Goal: Use online tool/utility: Utilize a website feature to perform a specific function

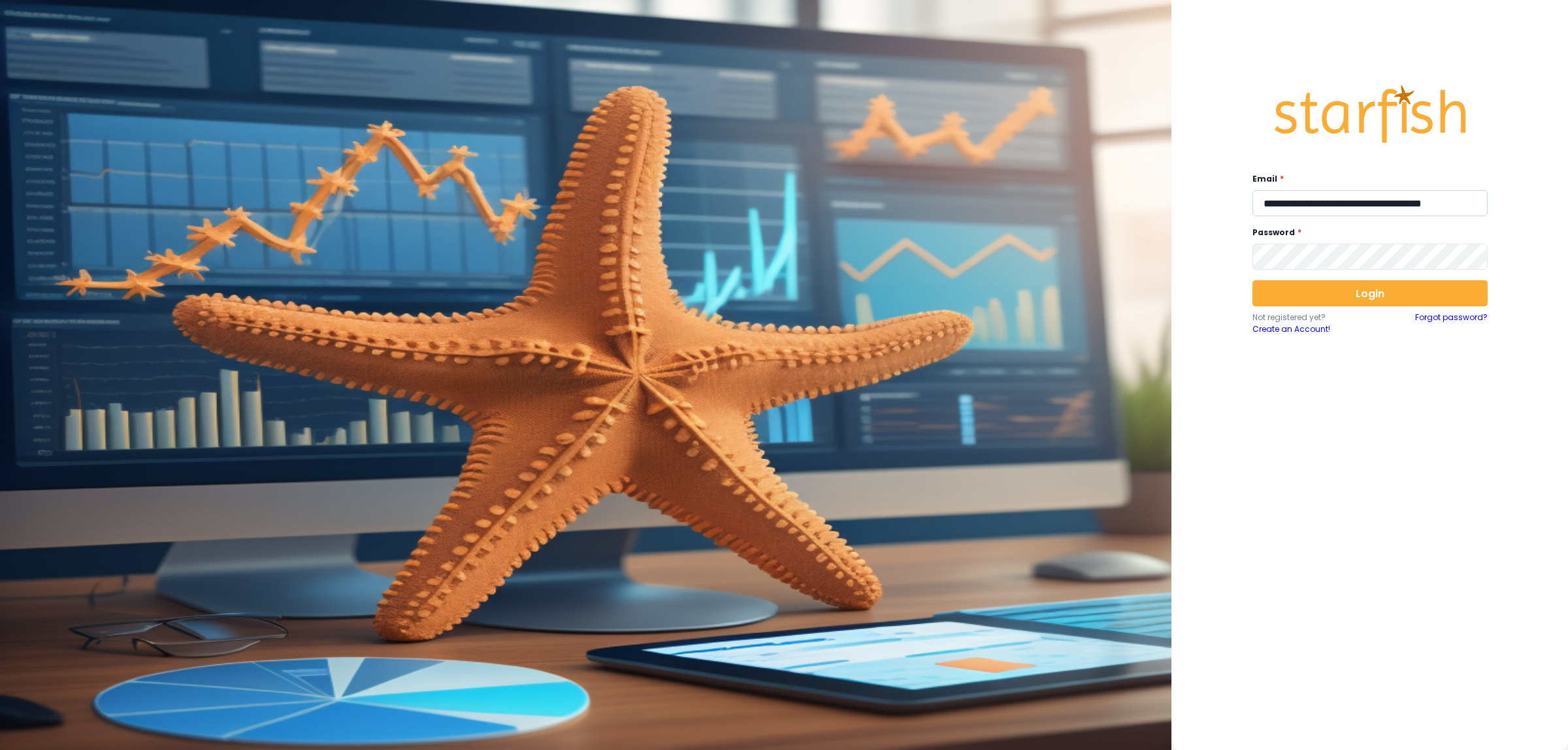
click at [1352, 198] on input "**********" at bounding box center [1370, 203] width 235 height 26
type input "**********"
click at [1377, 289] on button "Login" at bounding box center [1370, 294] width 235 height 26
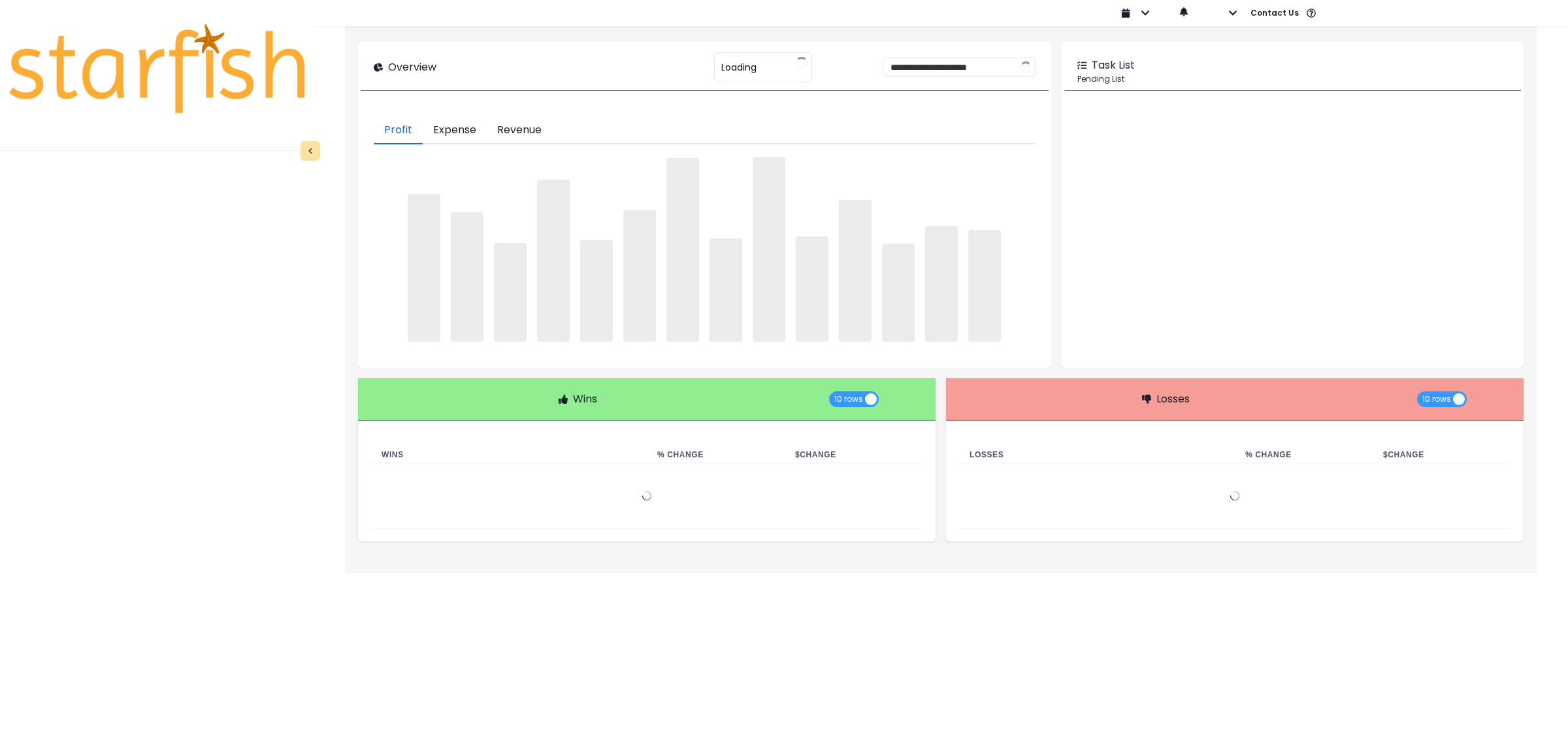
type input "********"
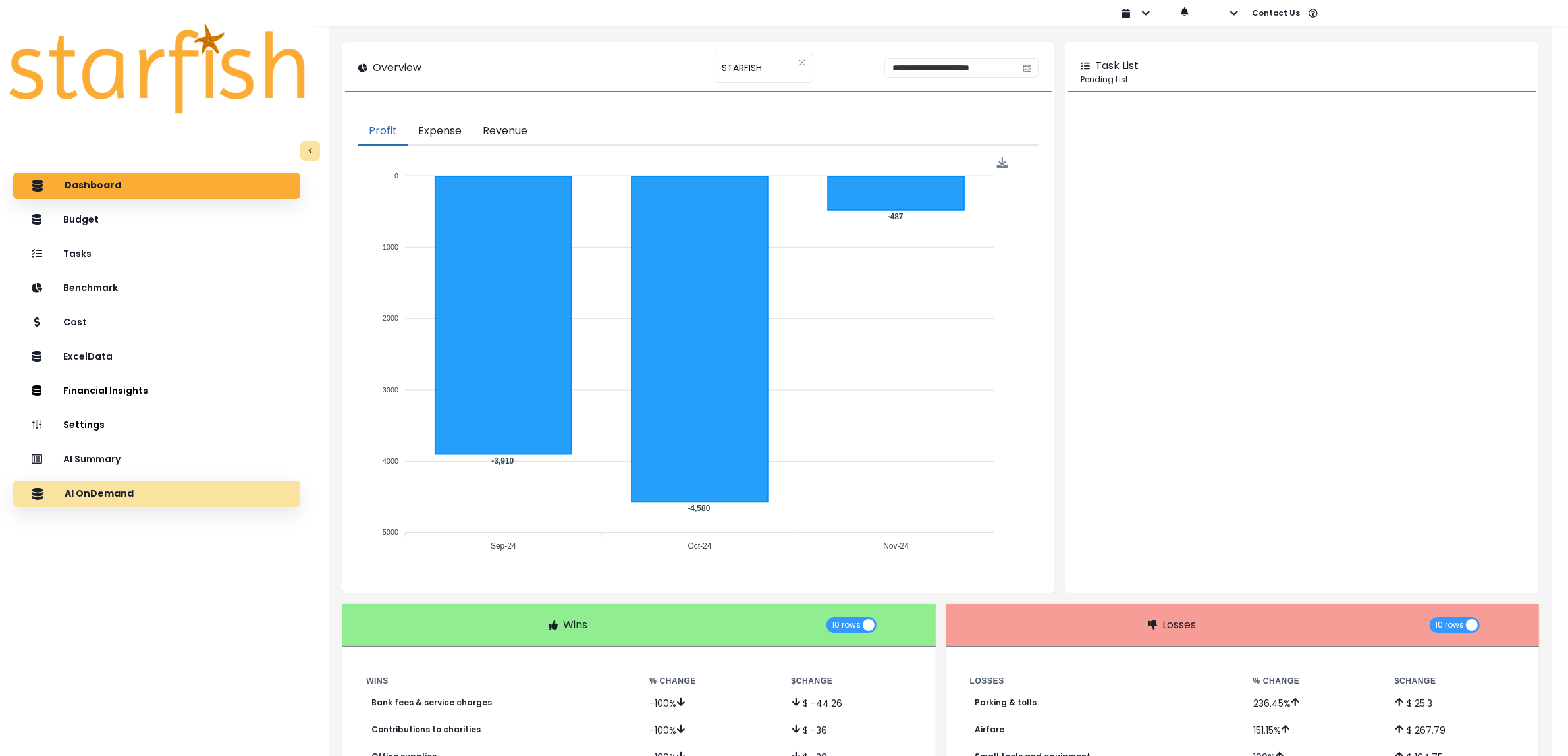
click at [119, 490] on p "AI OnDemand" at bounding box center [99, 494] width 69 height 12
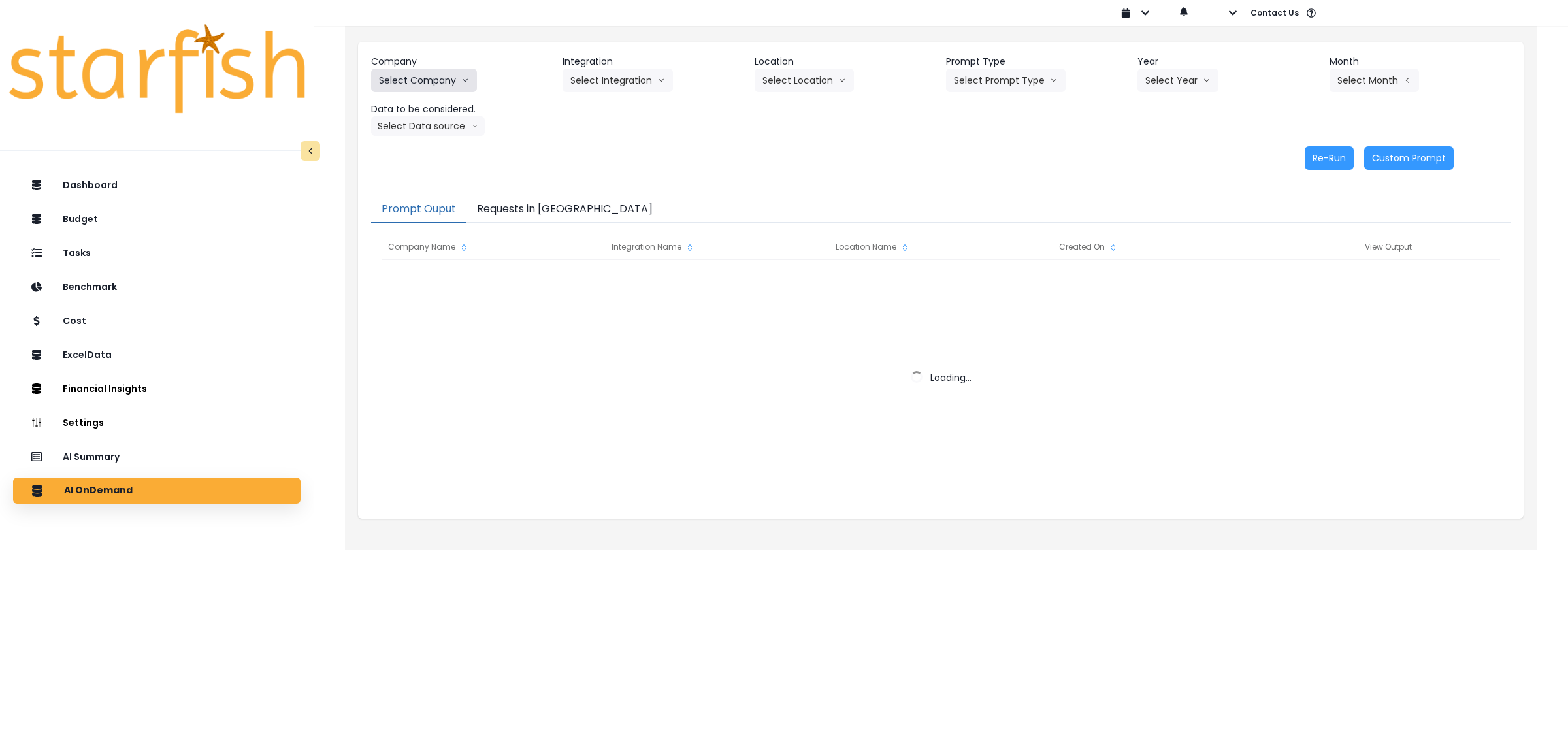
click at [445, 82] on button "Select Company" at bounding box center [424, 80] width 106 height 23
click at [425, 82] on button "Select Company" at bounding box center [424, 80] width 106 height 23
click at [467, 82] on icon "arrow down line" at bounding box center [465, 80] width 8 height 13
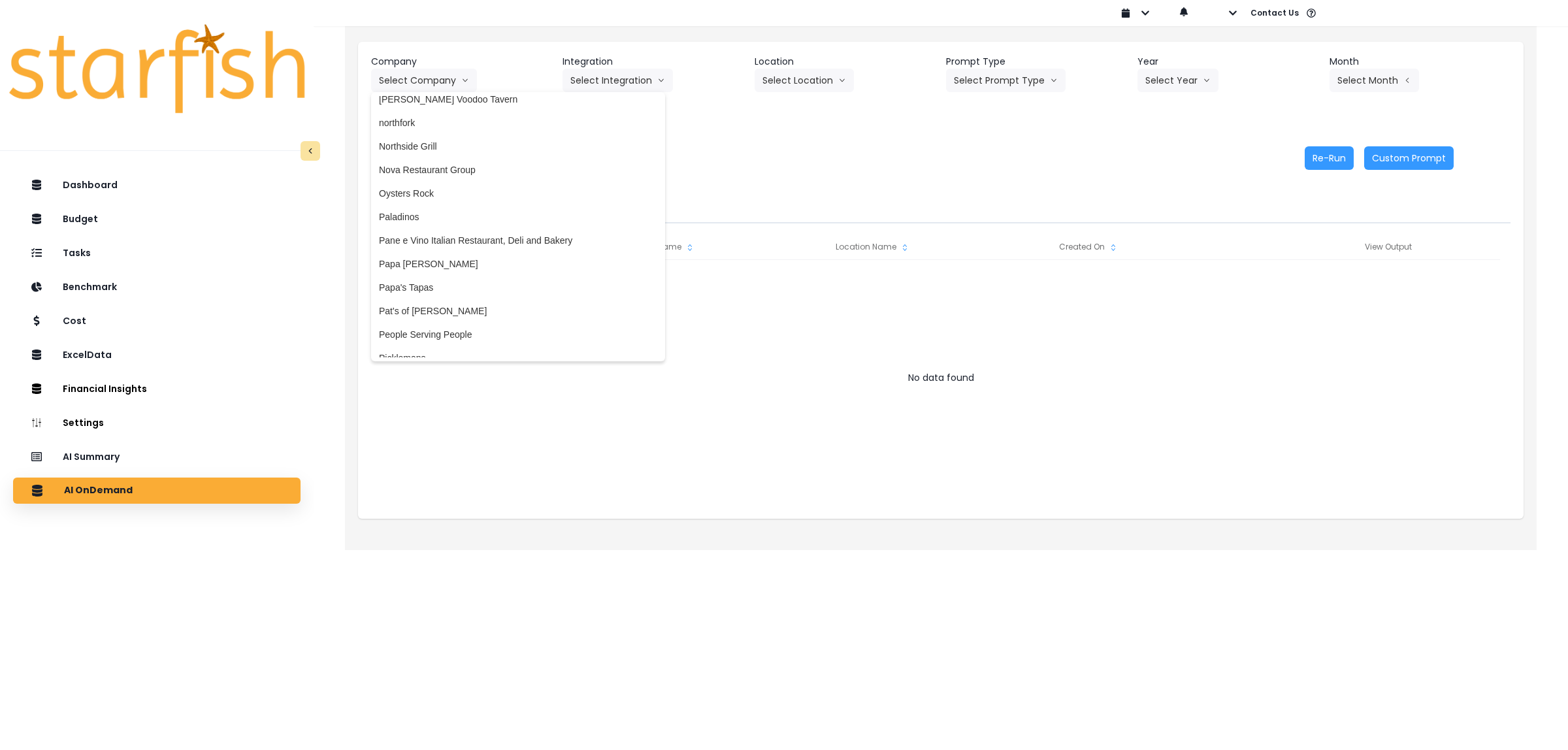
scroll to position [1900, 0]
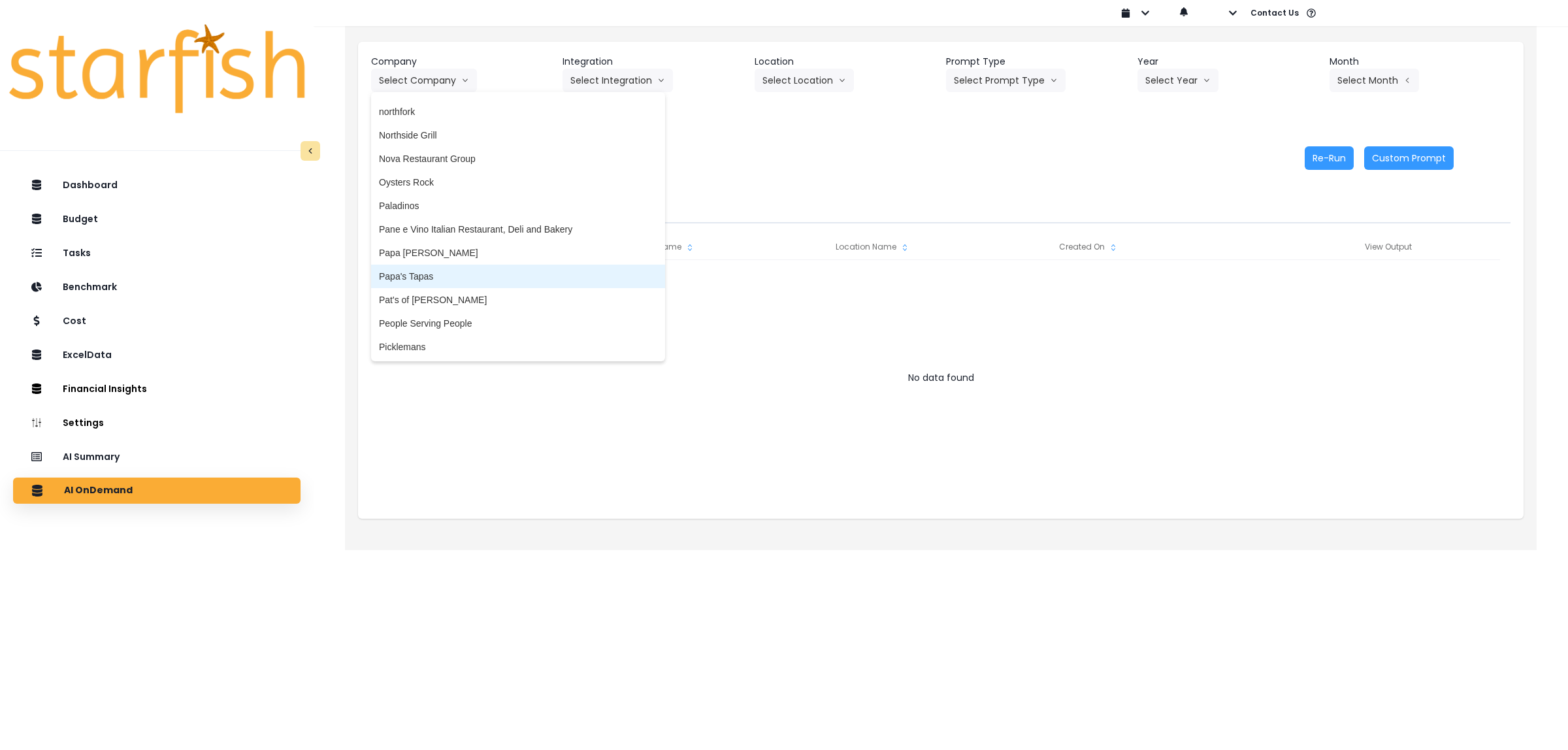
click at [452, 269] on span "Papa's Tapas" at bounding box center [518, 276] width 278 height 13
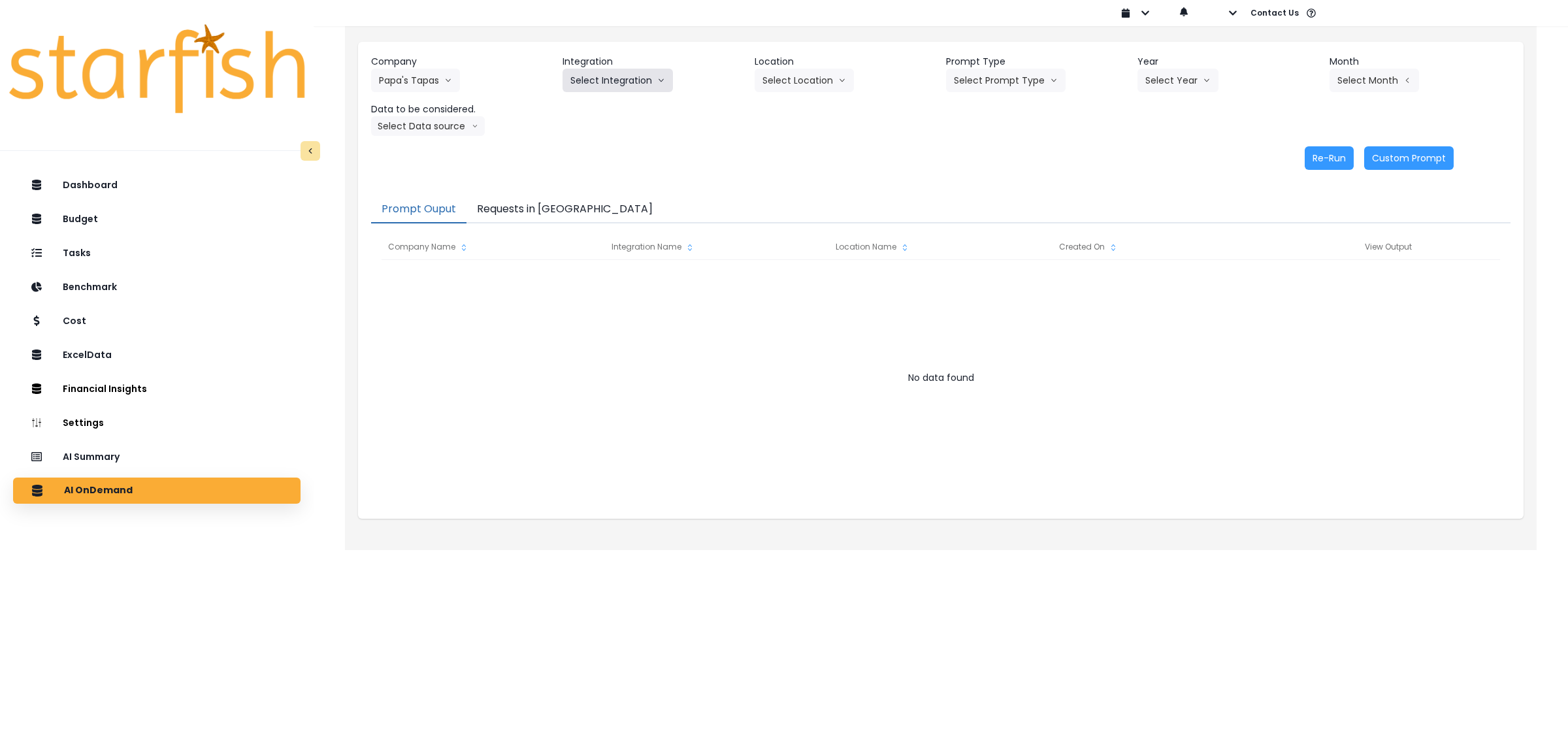
click at [619, 83] on button "Select Integration" at bounding box center [617, 80] width 110 height 23
click at [601, 112] on span "Quickbooks" at bounding box center [594, 108] width 47 height 13
click at [809, 80] on button "Select Location" at bounding box center [804, 80] width 99 height 23
click at [786, 108] on span "All Locations" at bounding box center [788, 108] width 52 height 13
click at [1028, 80] on button "Select Prompt Type" at bounding box center [1006, 80] width 120 height 23
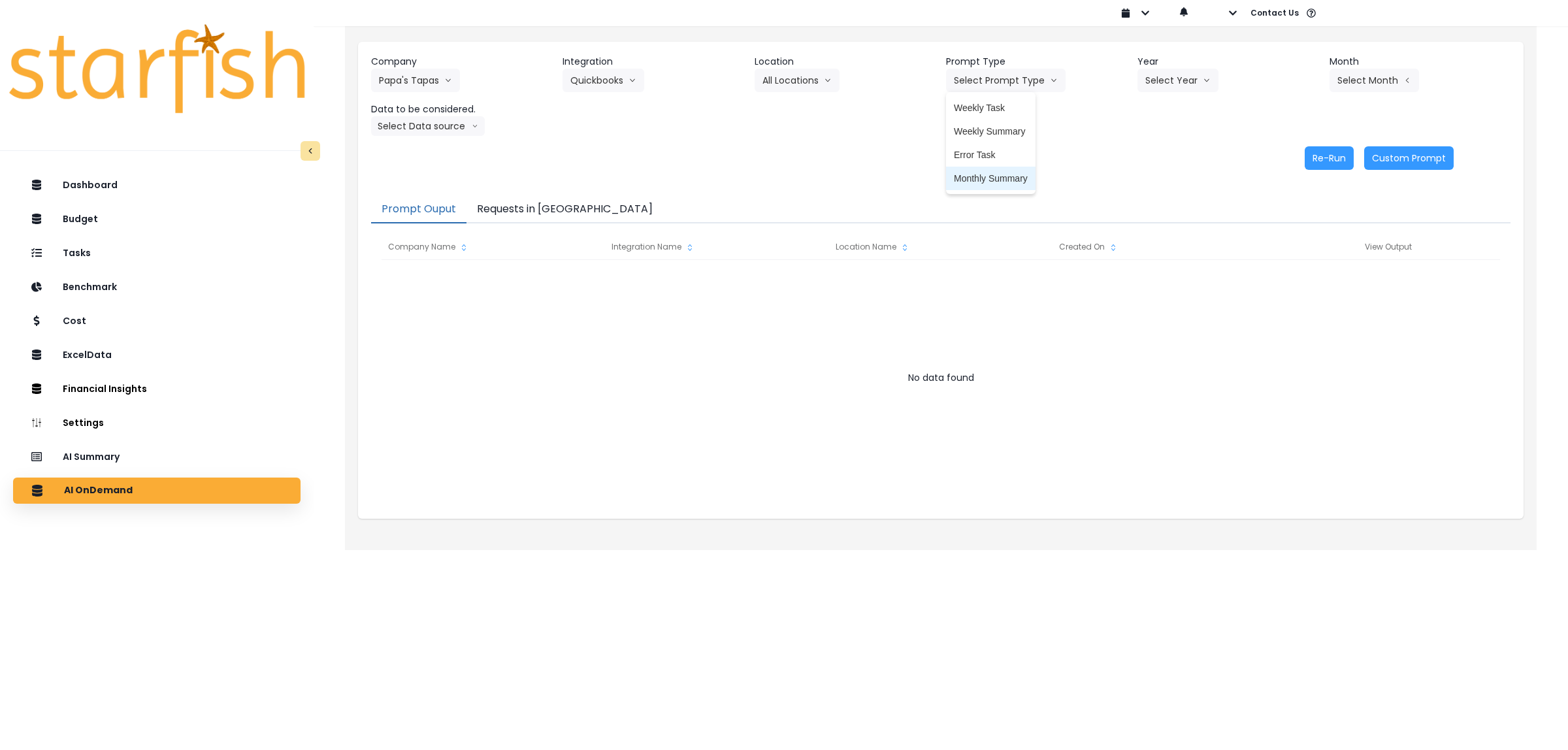
click at [992, 173] on span "Monthly Summary" at bounding box center [991, 178] width 74 height 13
click at [1176, 76] on button "Select Year" at bounding box center [1178, 80] width 81 height 23
click at [1158, 150] on span "2025" at bounding box center [1155, 155] width 20 height 13
click at [1363, 79] on button "Select Month" at bounding box center [1374, 80] width 90 height 23
click at [1304, 198] on span "June" at bounding box center [1309, 202] width 26 height 13
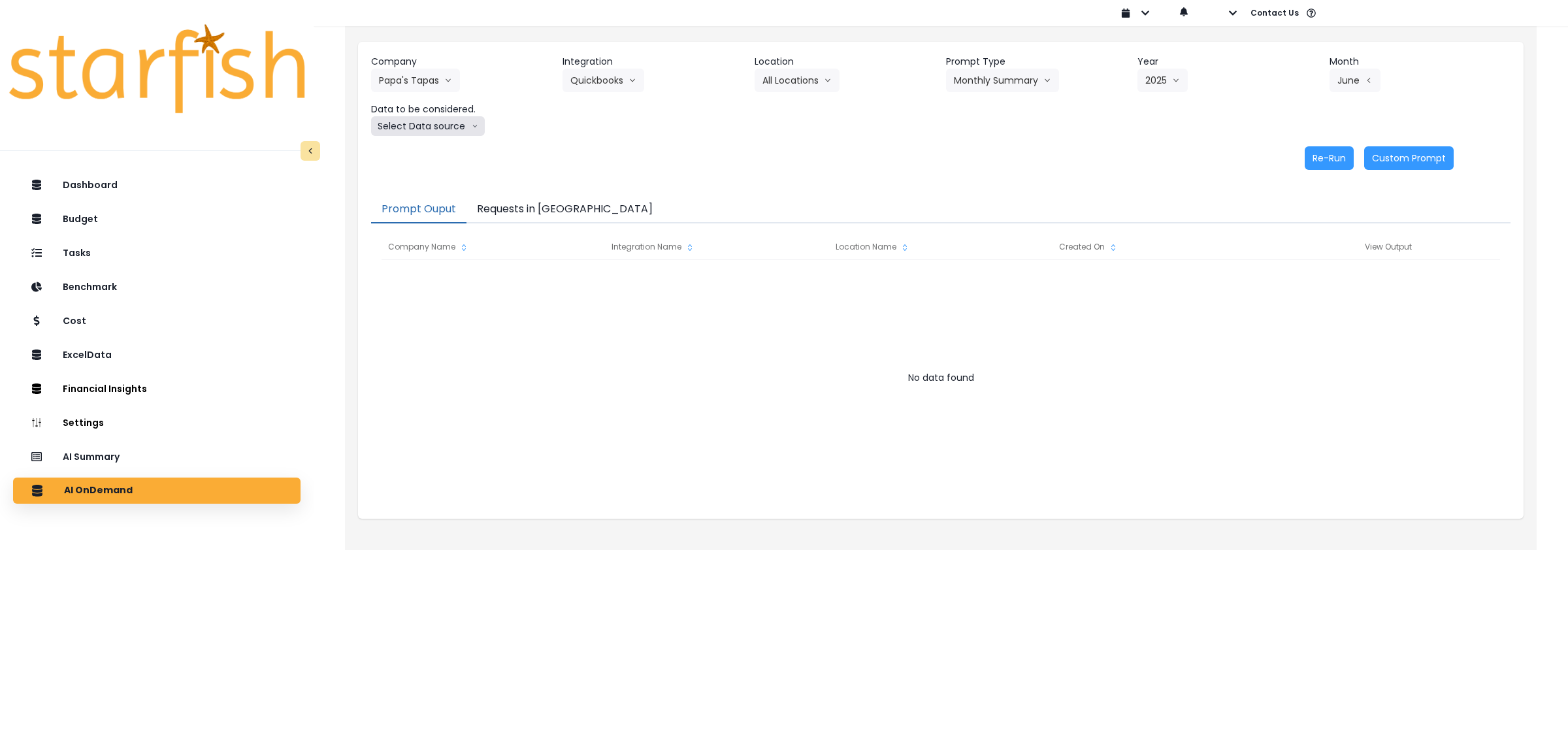
click at [435, 127] on button "Select Data source" at bounding box center [428, 126] width 114 height 20
click at [433, 151] on span "Comparison overtime" at bounding box center [422, 152] width 87 height 13
click at [1320, 154] on button "Re-Run" at bounding box center [1329, 158] width 49 height 23
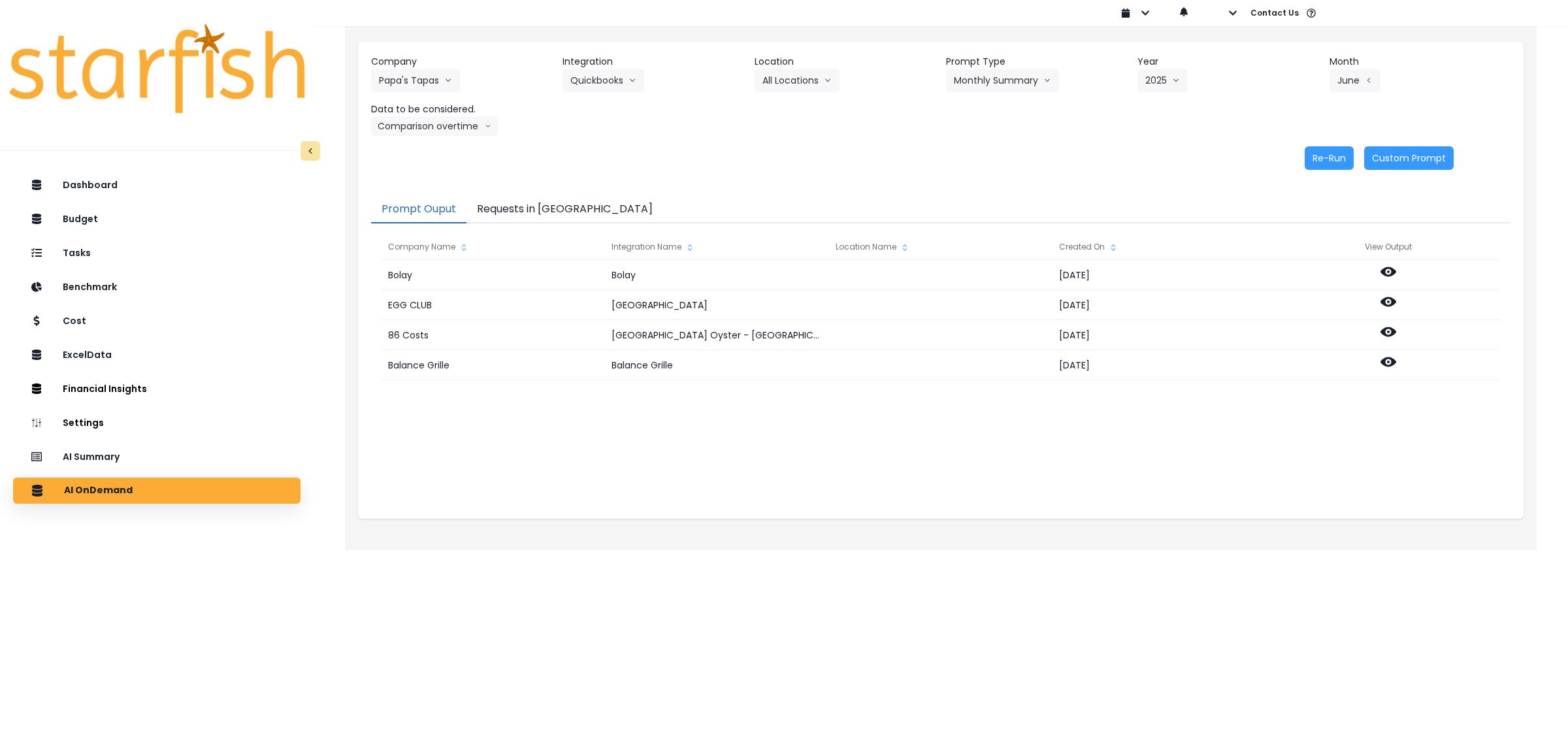
click at [518, 211] on button "Requests in [GEOGRAPHIC_DATA]" at bounding box center [564, 210] width 197 height 28
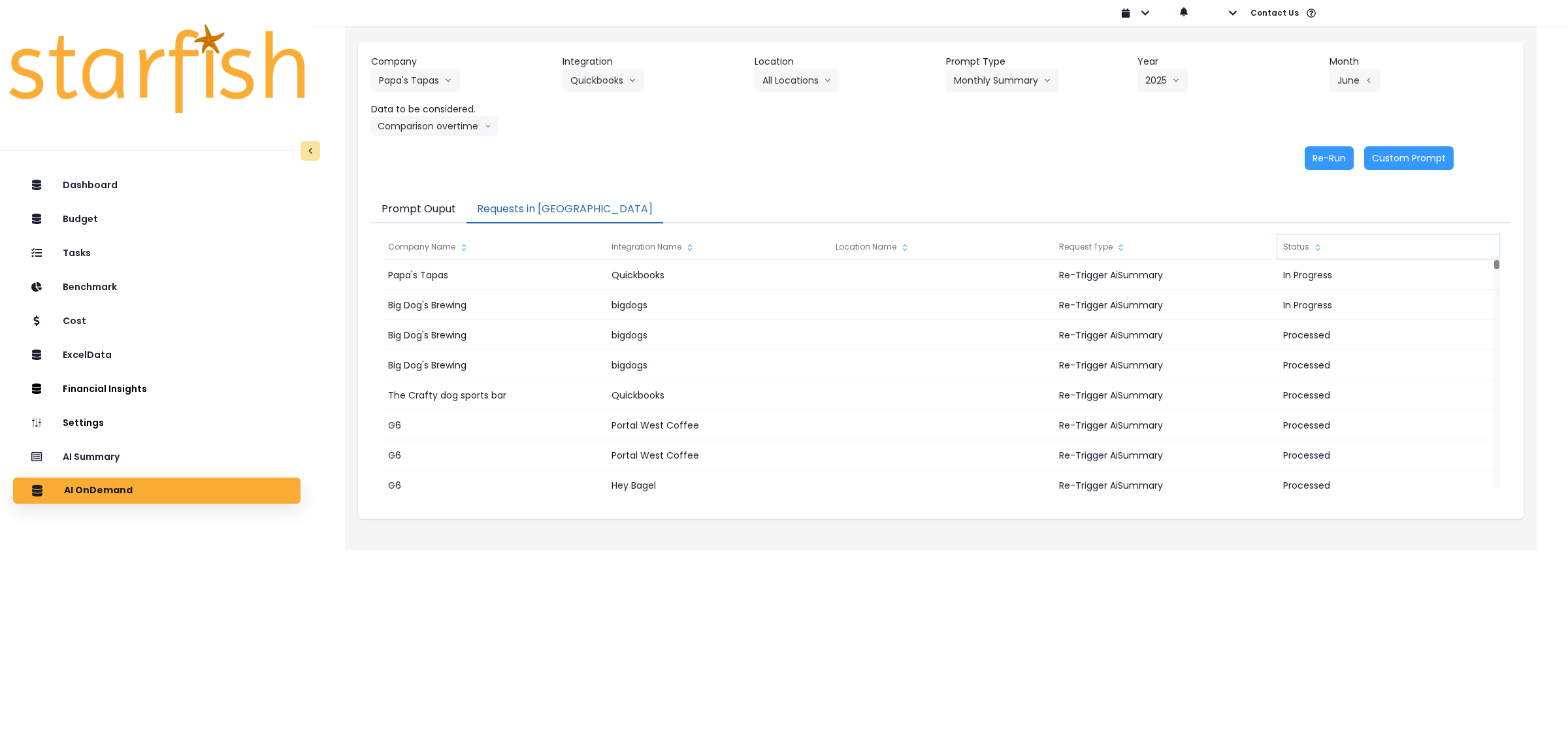
click at [1295, 242] on div "Status" at bounding box center [1388, 247] width 224 height 26
click at [443, 82] on button "Papa's Tapas" at bounding box center [416, 80] width 89 height 23
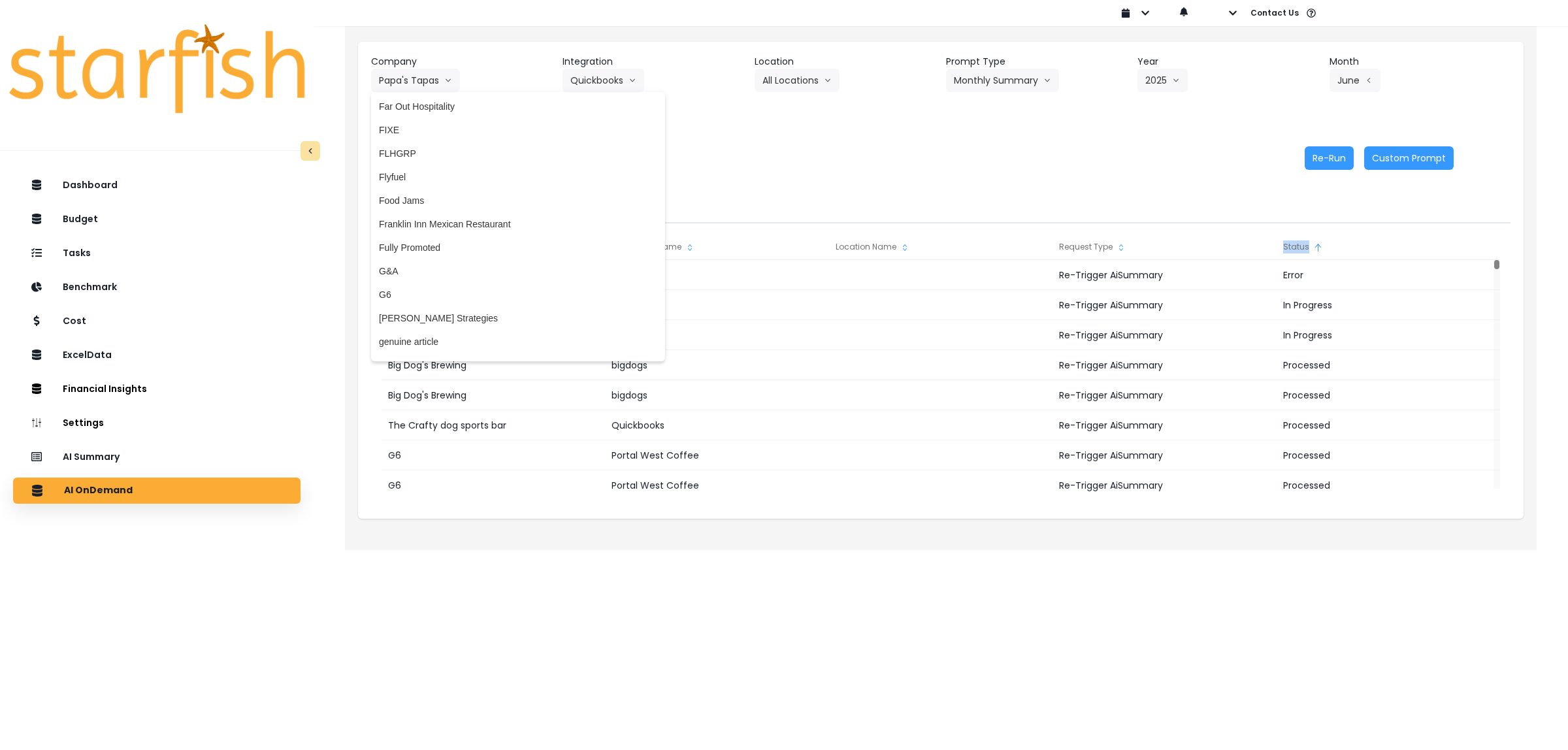
scroll to position [1070, 0]
click at [397, 278] on span "G6" at bounding box center [518, 284] width 278 height 13
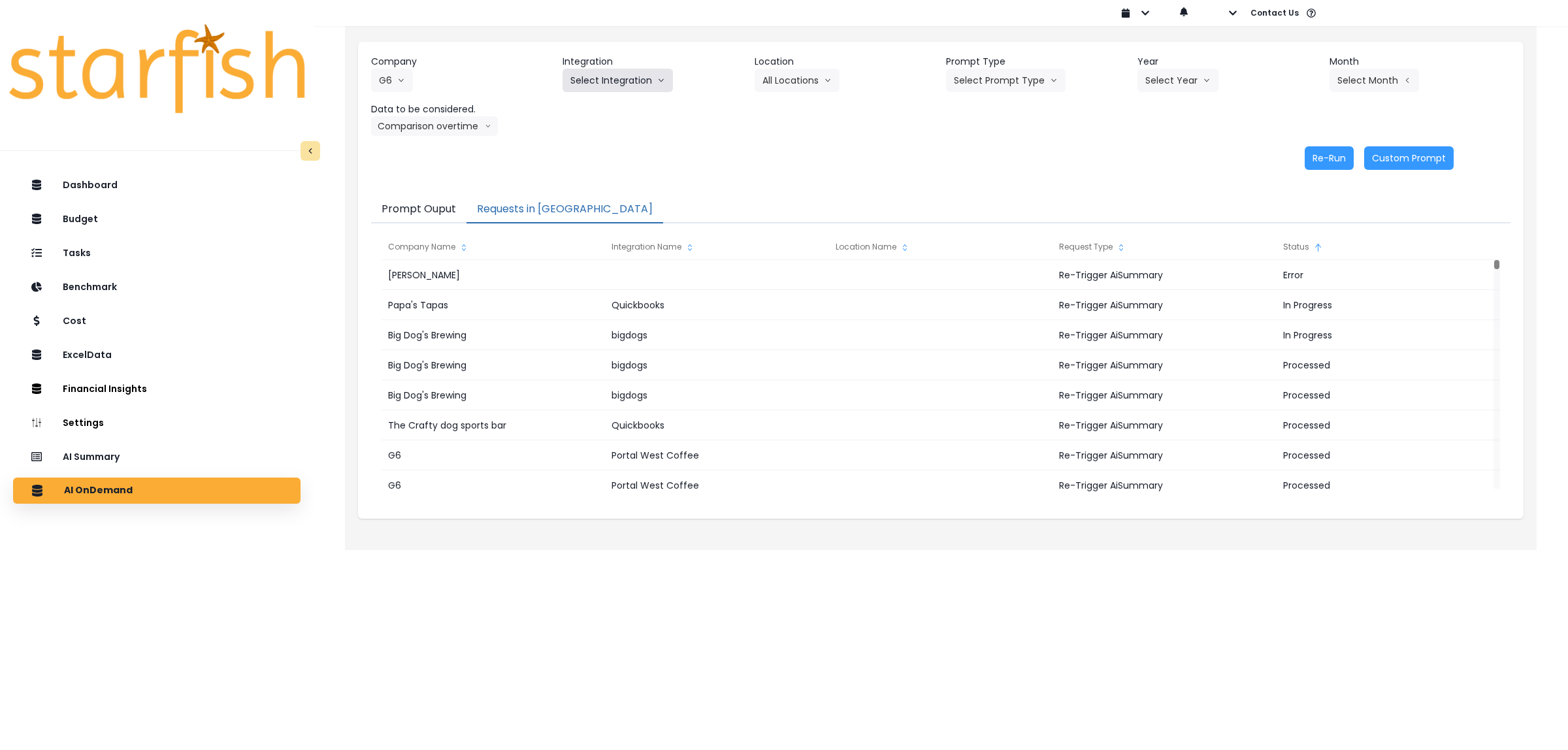
click at [601, 79] on button "Select Integration" at bounding box center [617, 80] width 110 height 23
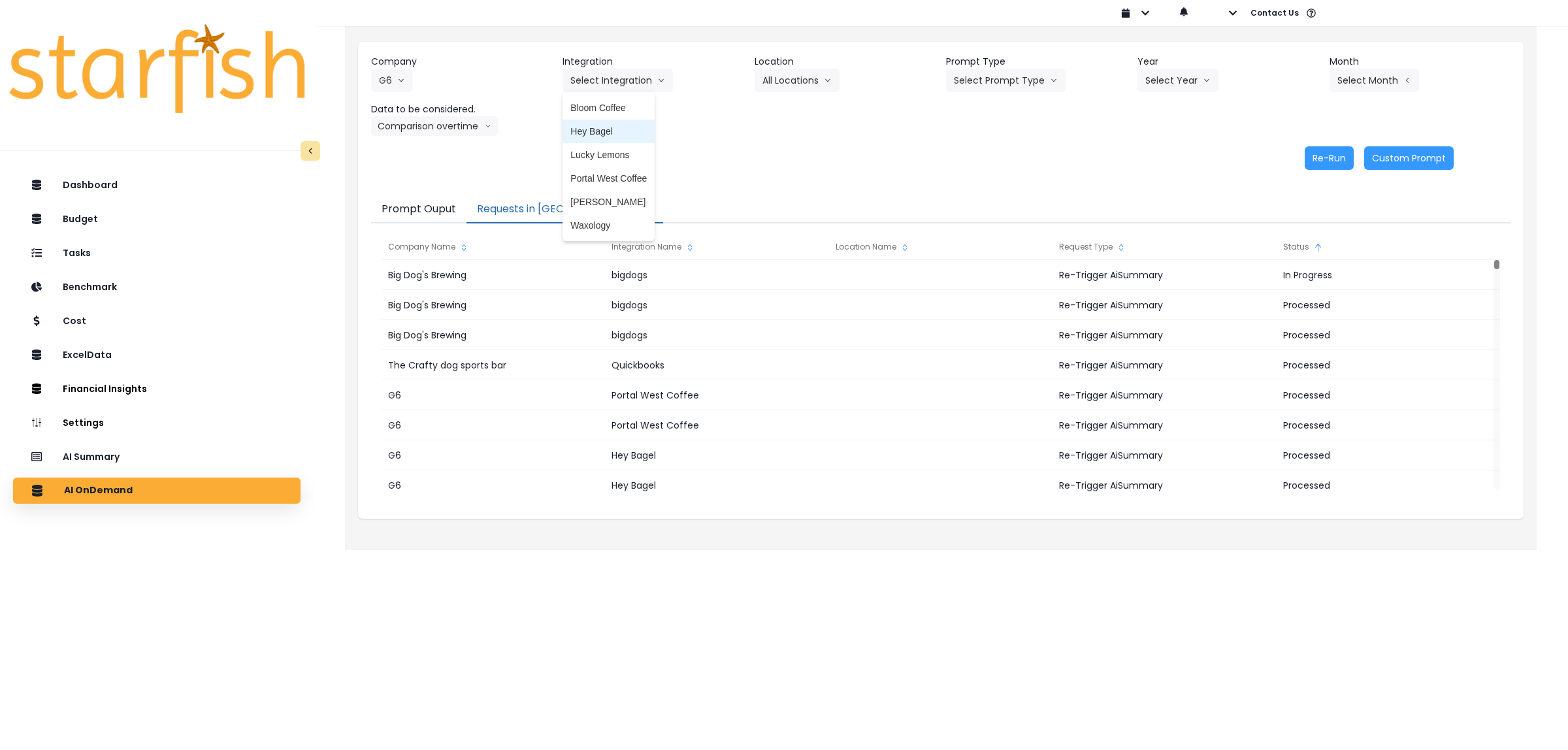
click at [600, 132] on span "Hey Bagel" at bounding box center [609, 131] width 77 height 13
click at [811, 75] on button "Select Location" at bounding box center [804, 80] width 99 height 23
click at [785, 113] on span "All Locations" at bounding box center [788, 108] width 52 height 13
click at [1010, 78] on button "Select Prompt Type" at bounding box center [1006, 80] width 120 height 23
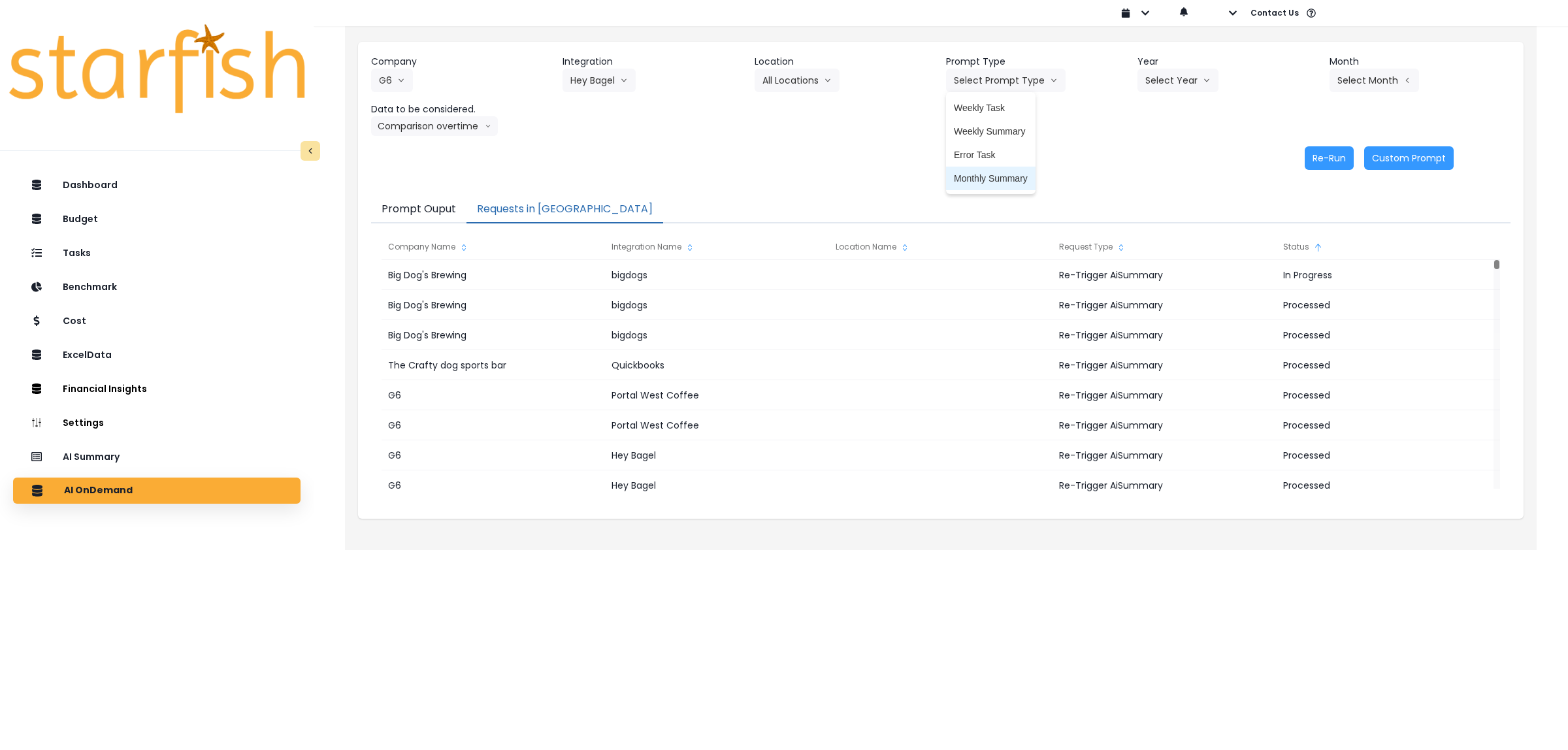
click at [978, 174] on span "Monthly Summary" at bounding box center [991, 178] width 74 height 13
click at [1183, 76] on button "Select Year" at bounding box center [1178, 80] width 81 height 23
click at [1157, 157] on span "2025" at bounding box center [1155, 155] width 20 height 13
click at [1367, 82] on button "Select Month" at bounding box center [1374, 80] width 90 height 23
click at [1304, 226] on span "July" at bounding box center [1309, 226] width 26 height 13
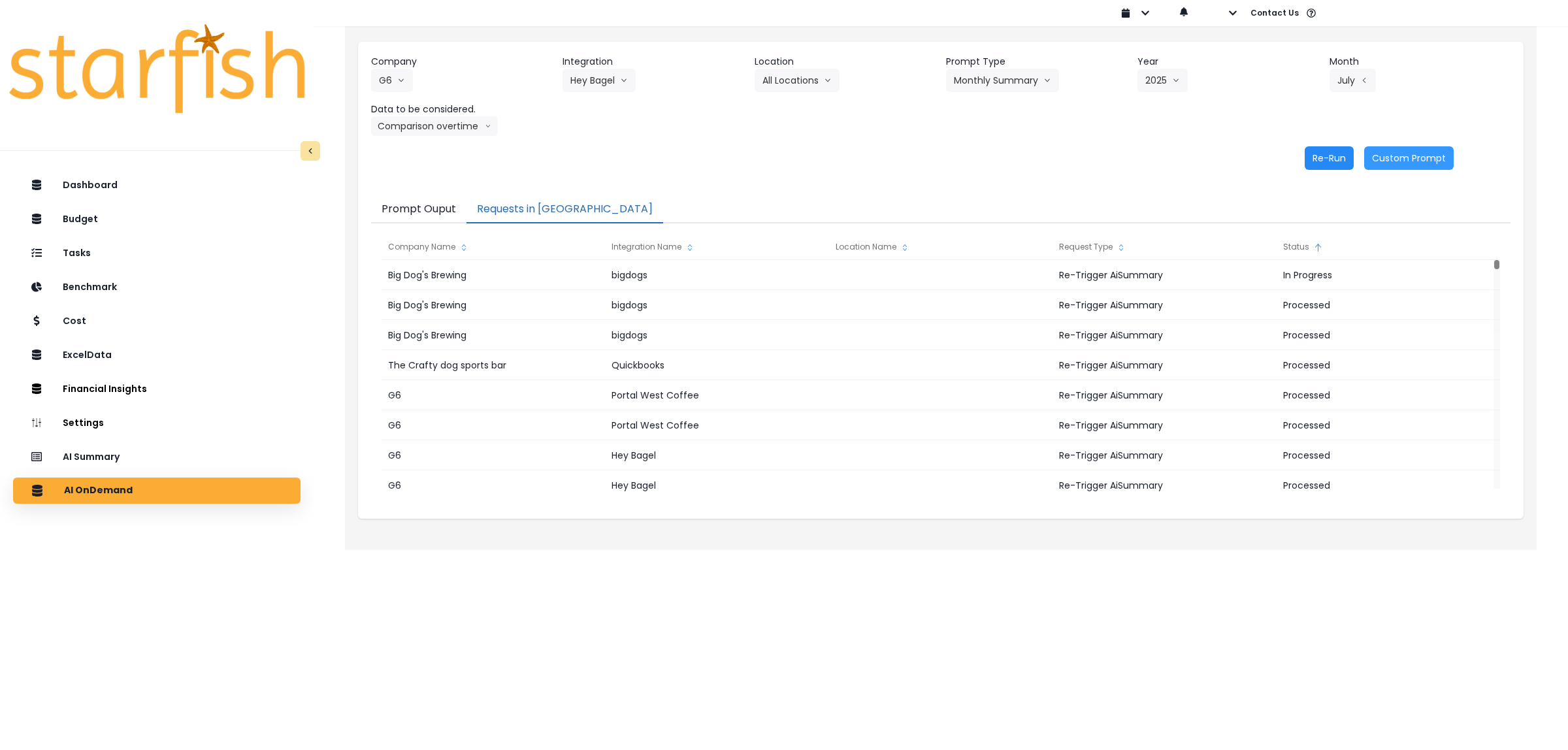
click at [1314, 158] on button "Re-Run" at bounding box center [1329, 158] width 49 height 23
click at [611, 86] on button "Hey Bagel" at bounding box center [599, 80] width 73 height 23
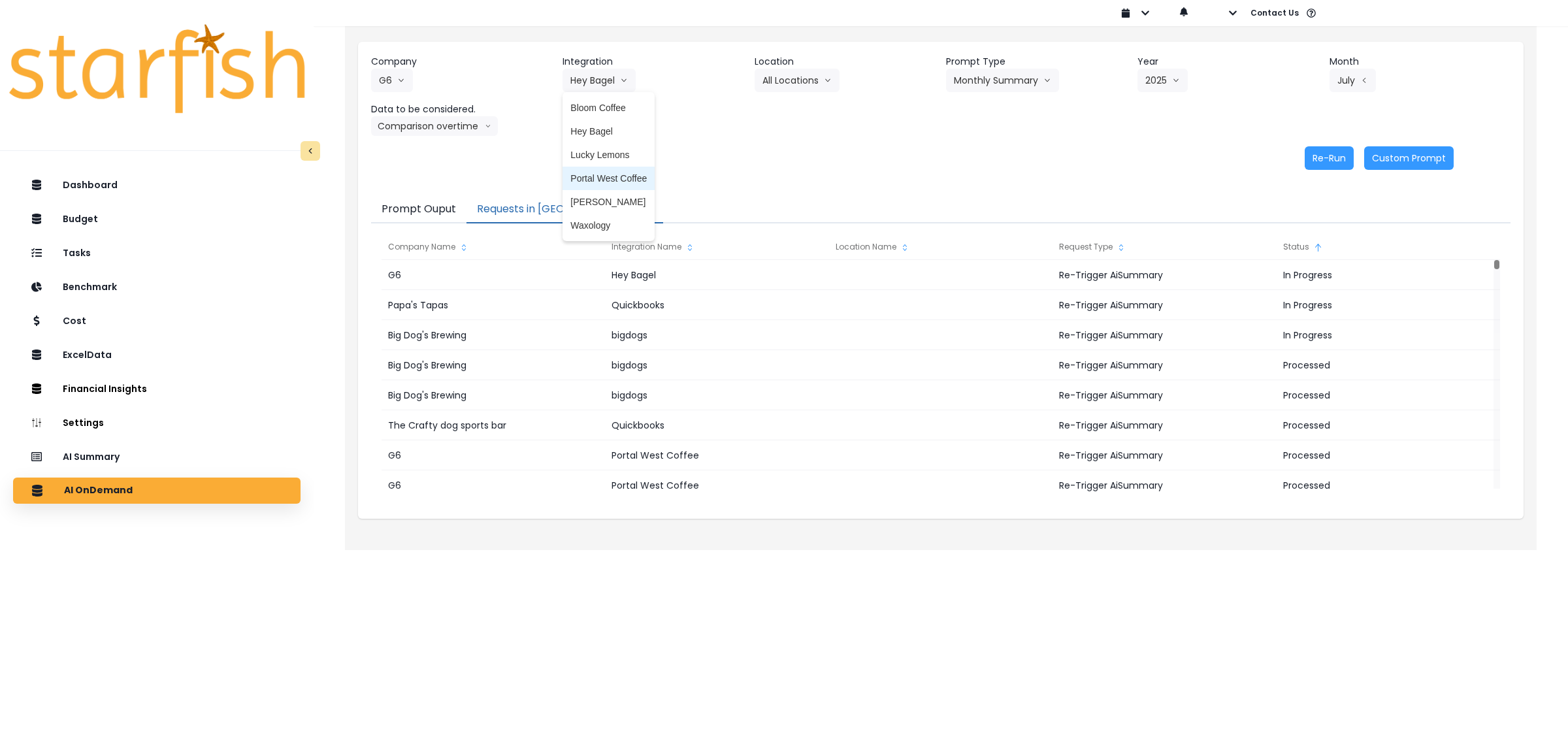
click at [611, 176] on span "Portal West Coffee" at bounding box center [609, 178] width 77 height 13
click at [796, 74] on button "Select Location" at bounding box center [804, 80] width 99 height 23
click at [793, 118] on li "All Locations" at bounding box center [788, 107] width 67 height 23
click at [990, 72] on button "Select Prompt Type" at bounding box center [1006, 80] width 120 height 23
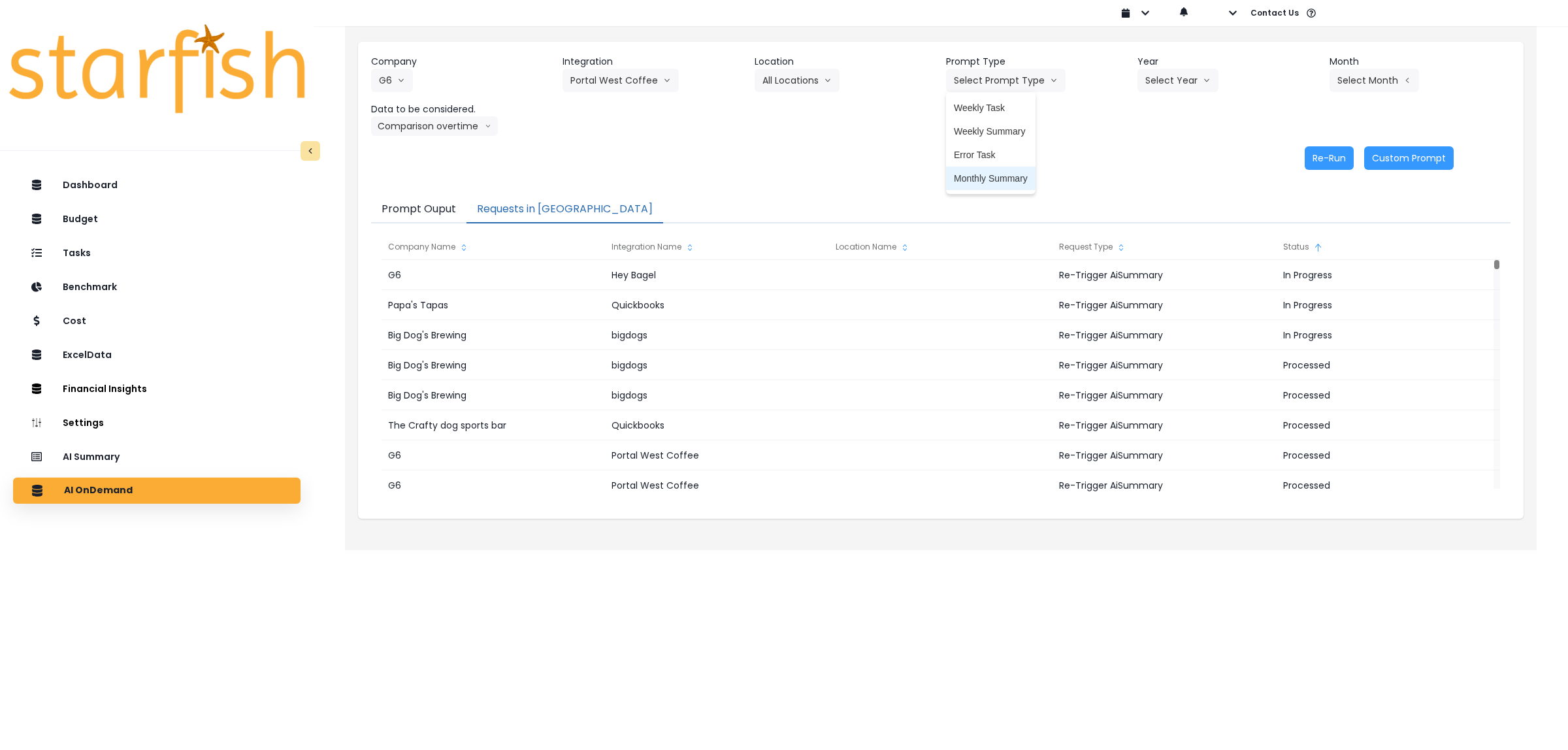
click at [987, 176] on span "Monthly Summary" at bounding box center [991, 178] width 74 height 13
click at [1161, 79] on button "Select Year" at bounding box center [1178, 80] width 81 height 23
drag, startPoint x: 1154, startPoint y: 154, endPoint x: 1358, endPoint y: 103, distance: 210.3
click at [1155, 154] on span "2025" at bounding box center [1155, 155] width 20 height 13
click at [1368, 79] on button "Select Month" at bounding box center [1374, 80] width 90 height 23
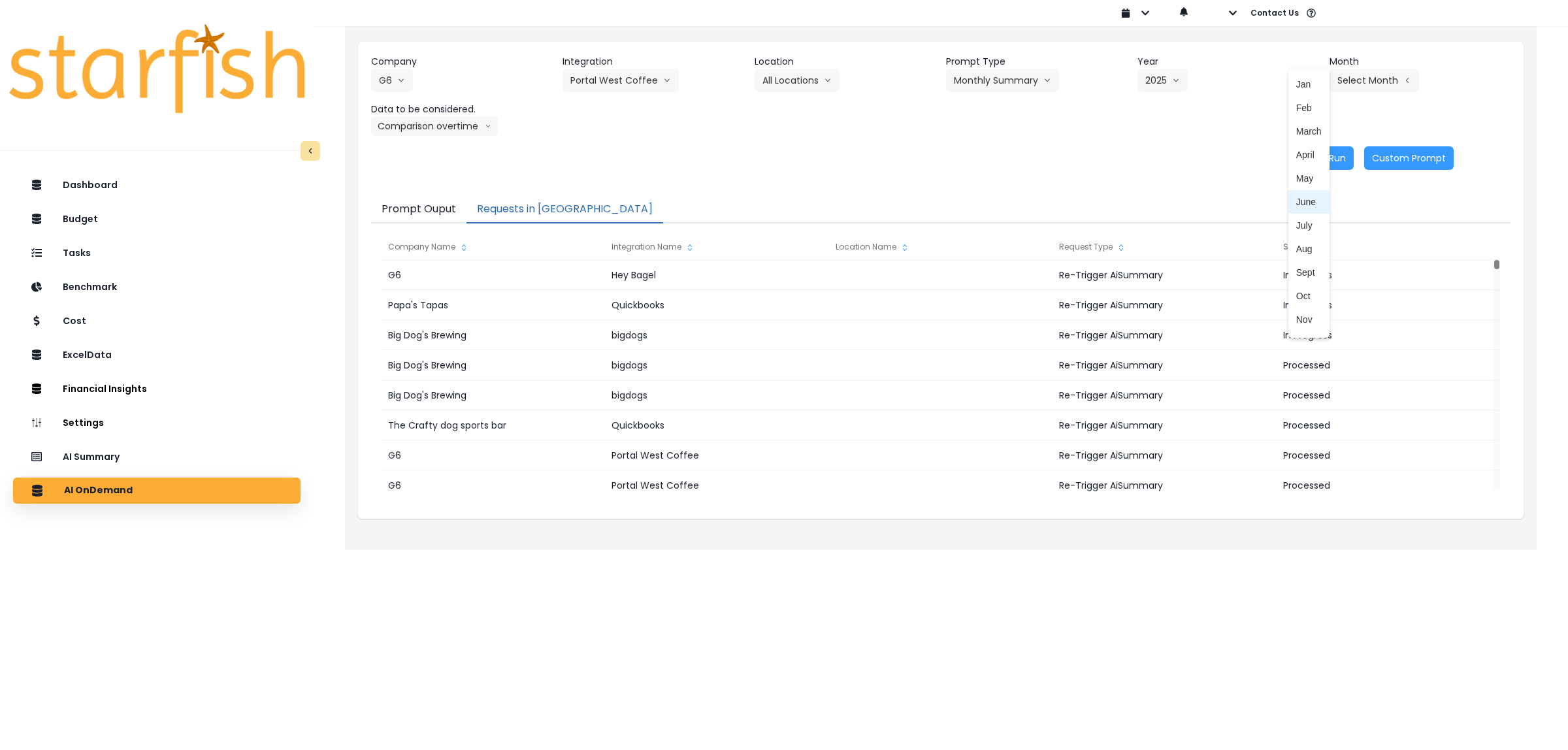
click at [1296, 219] on span "July" at bounding box center [1309, 226] width 26 height 13
click at [1327, 161] on button "Re-Run" at bounding box center [1329, 158] width 49 height 23
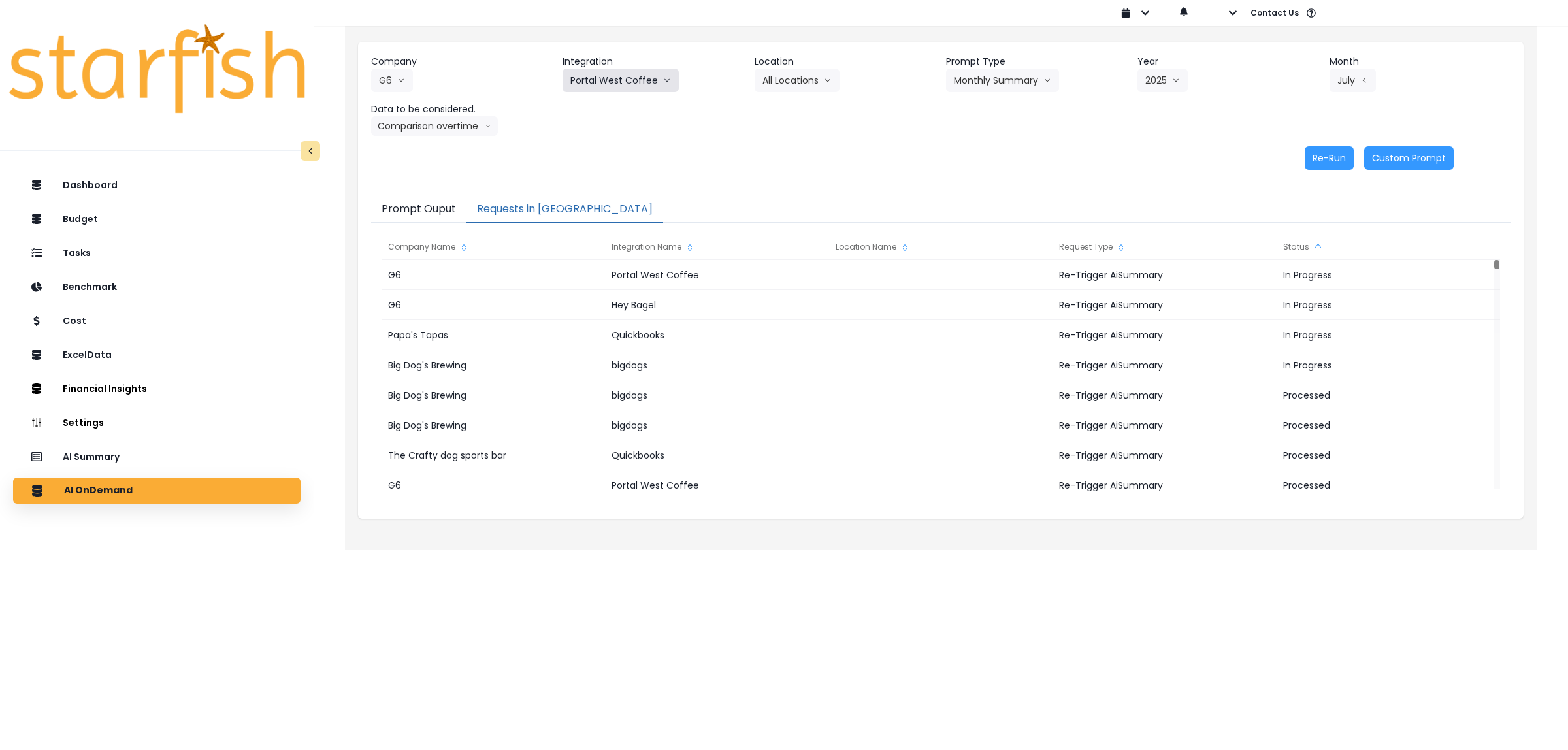
click at [631, 83] on button "Portal West Coffee" at bounding box center [620, 80] width 116 height 23
click at [395, 80] on button "G6" at bounding box center [392, 80] width 42 height 23
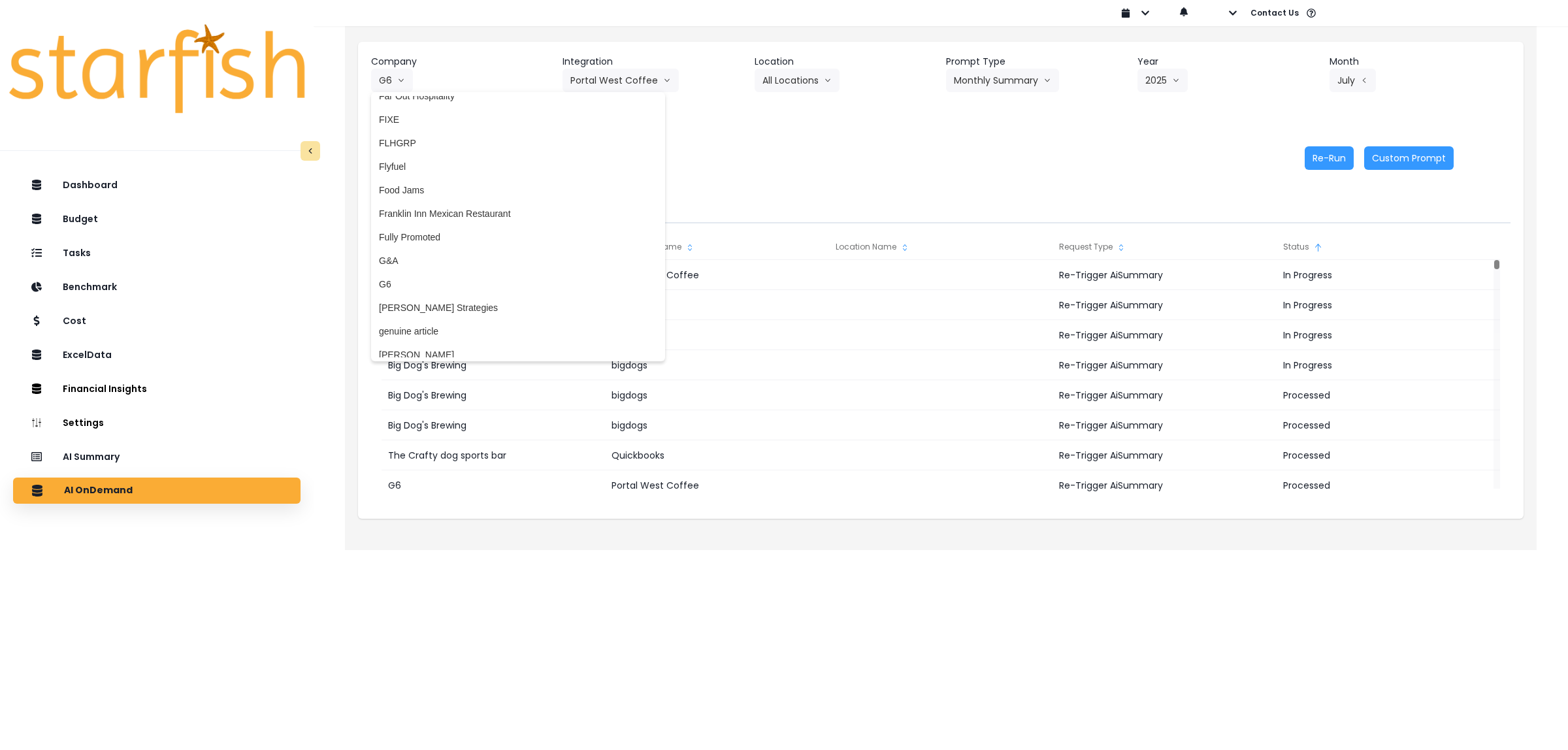
scroll to position [175, 0]
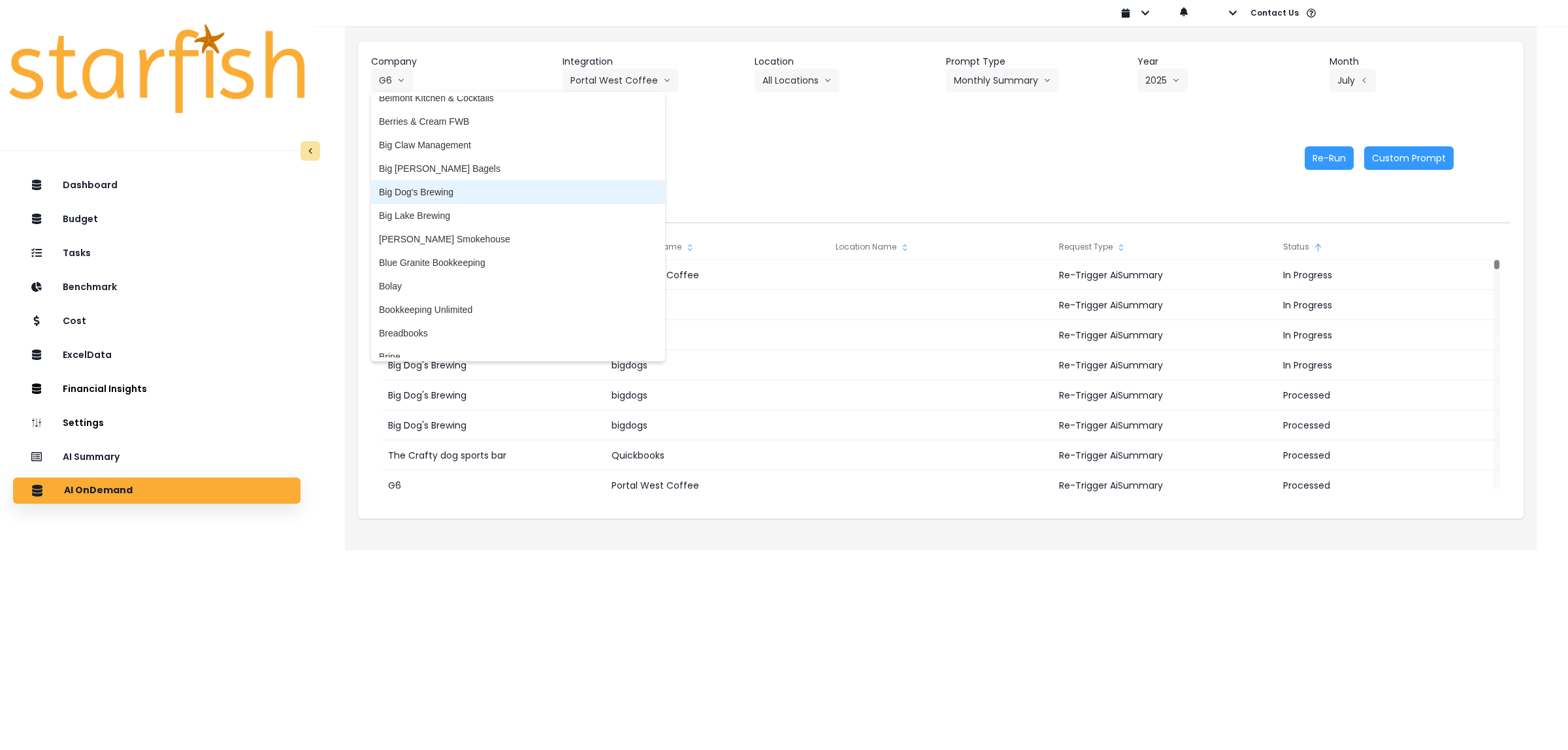
click at [446, 194] on span "Big Dog's Brewing" at bounding box center [518, 192] width 278 height 13
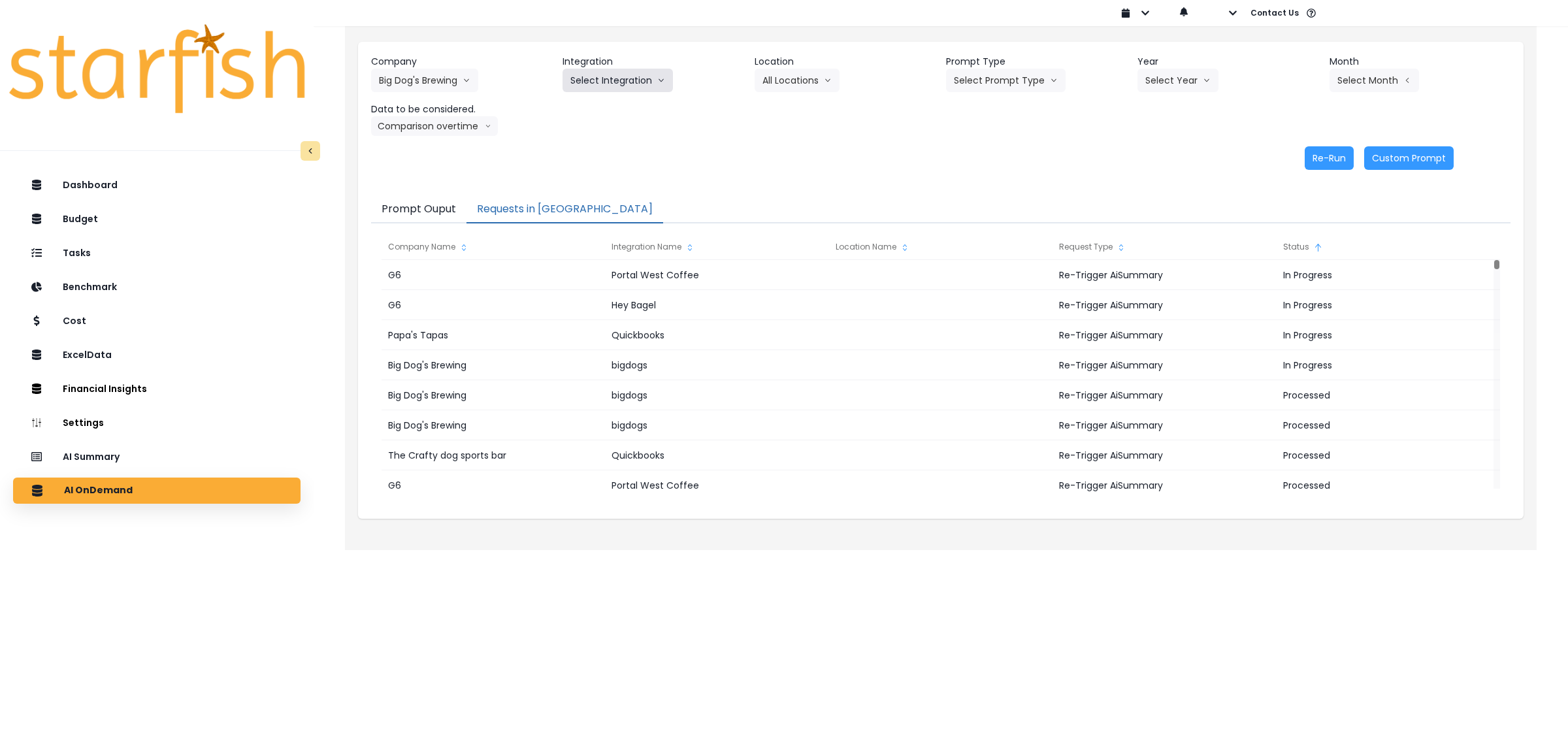
click at [626, 77] on button "Select Integration" at bounding box center [617, 80] width 110 height 23
click at [588, 108] on span "bigdogs" at bounding box center [587, 108] width 32 height 13
click at [786, 85] on button "Select Location" at bounding box center [804, 80] width 99 height 23
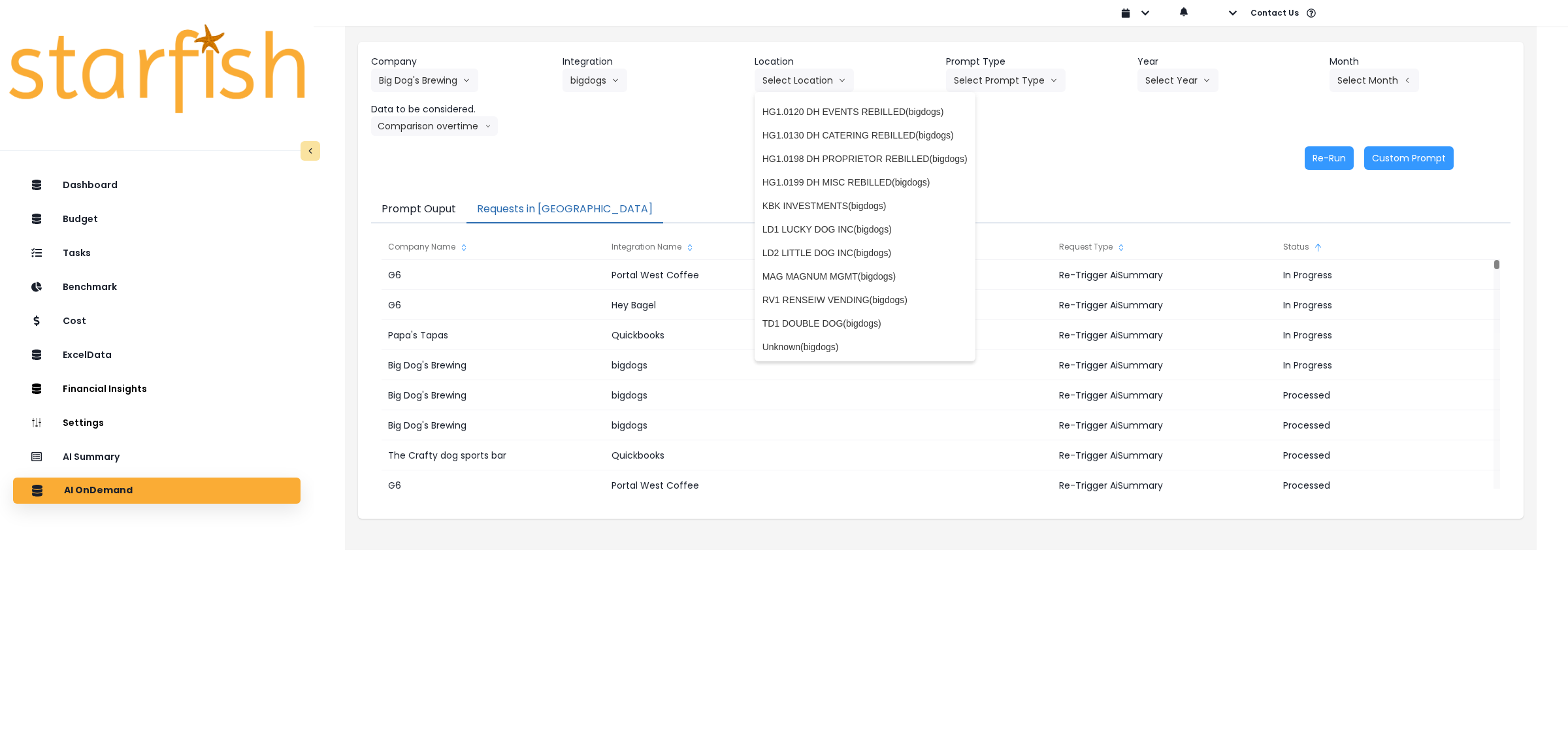
scroll to position [0, 0]
click at [799, 145] on li "All Locations" at bounding box center [865, 155] width 221 height 23
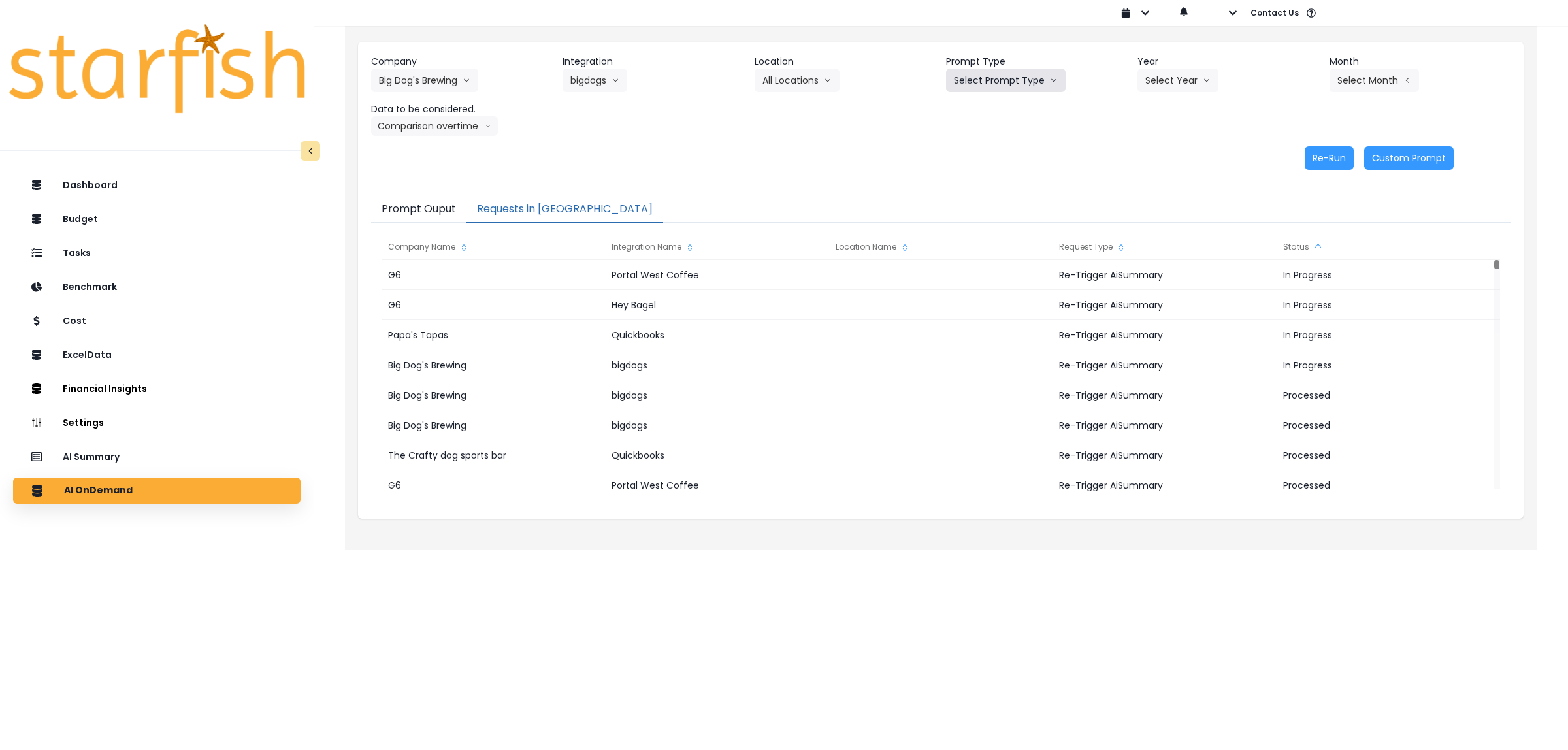
click at [1021, 83] on button "Select Prompt Type" at bounding box center [1006, 80] width 120 height 23
click at [984, 172] on span "Monthly Summary" at bounding box center [991, 178] width 74 height 13
click at [1187, 69] on button "Select Year" at bounding box center [1178, 80] width 81 height 23
click at [1157, 156] on span "2025" at bounding box center [1155, 155] width 20 height 13
click at [1341, 83] on button "Select Month" at bounding box center [1374, 80] width 90 height 23
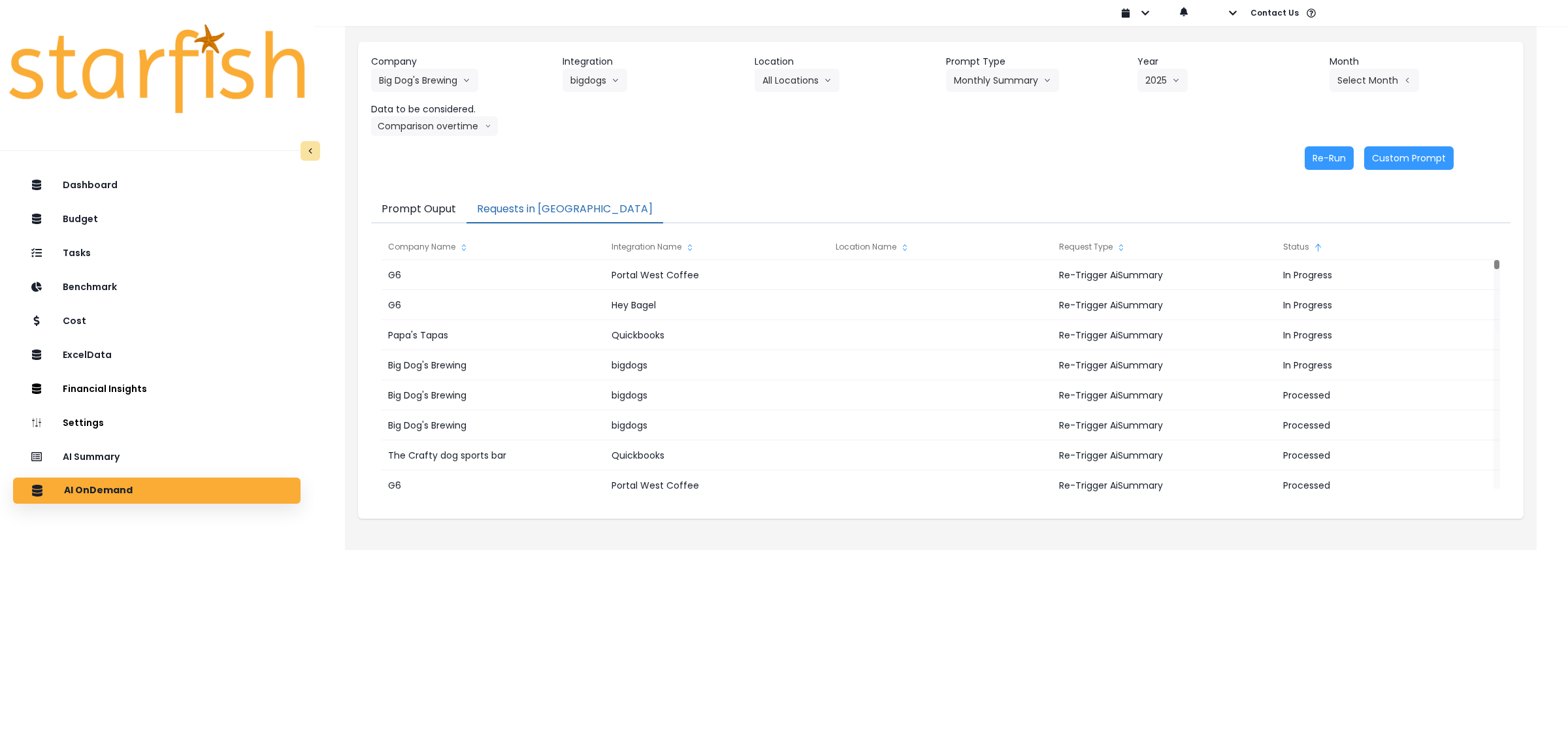
click at [1177, 172] on div "Company Big Dog's Brewing 86 Costs Asti Bagel Cafe Balance Grille Bald Ginger B…" at bounding box center [940, 112] width 1165 height 141
click at [1375, 74] on button "Select Month" at bounding box center [1374, 80] width 90 height 23
click at [1296, 226] on span "July" at bounding box center [1309, 226] width 26 height 13
click at [653, 140] on div "Company Big Dog's Brewing 86 Costs Asti Bagel Cafe Balance Grille Bald Ginger B…" at bounding box center [940, 112] width 1165 height 141
click at [1330, 161] on button "Re-Run" at bounding box center [1329, 158] width 49 height 23
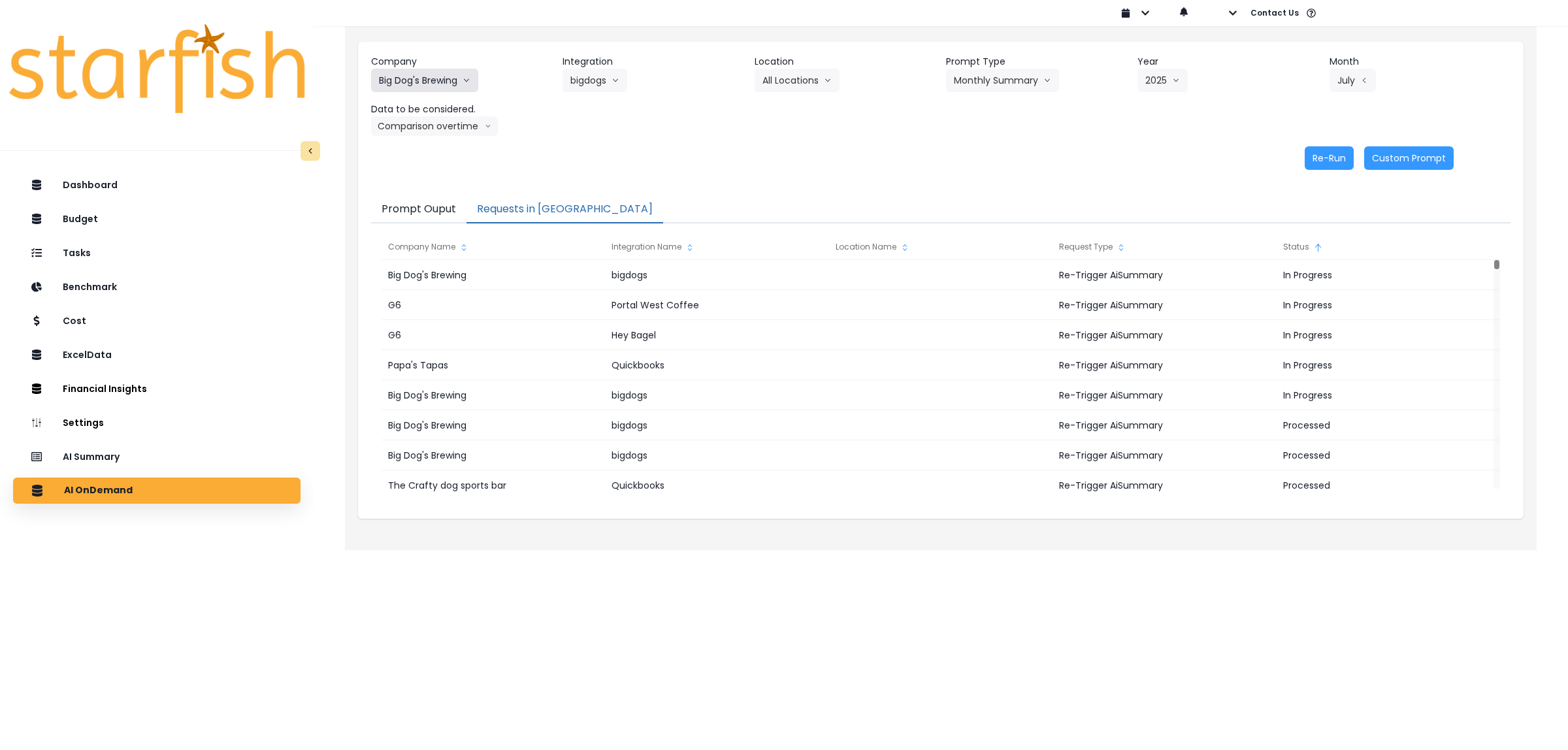
click at [435, 82] on button "Big Dog's Brewing" at bounding box center [425, 80] width 107 height 23
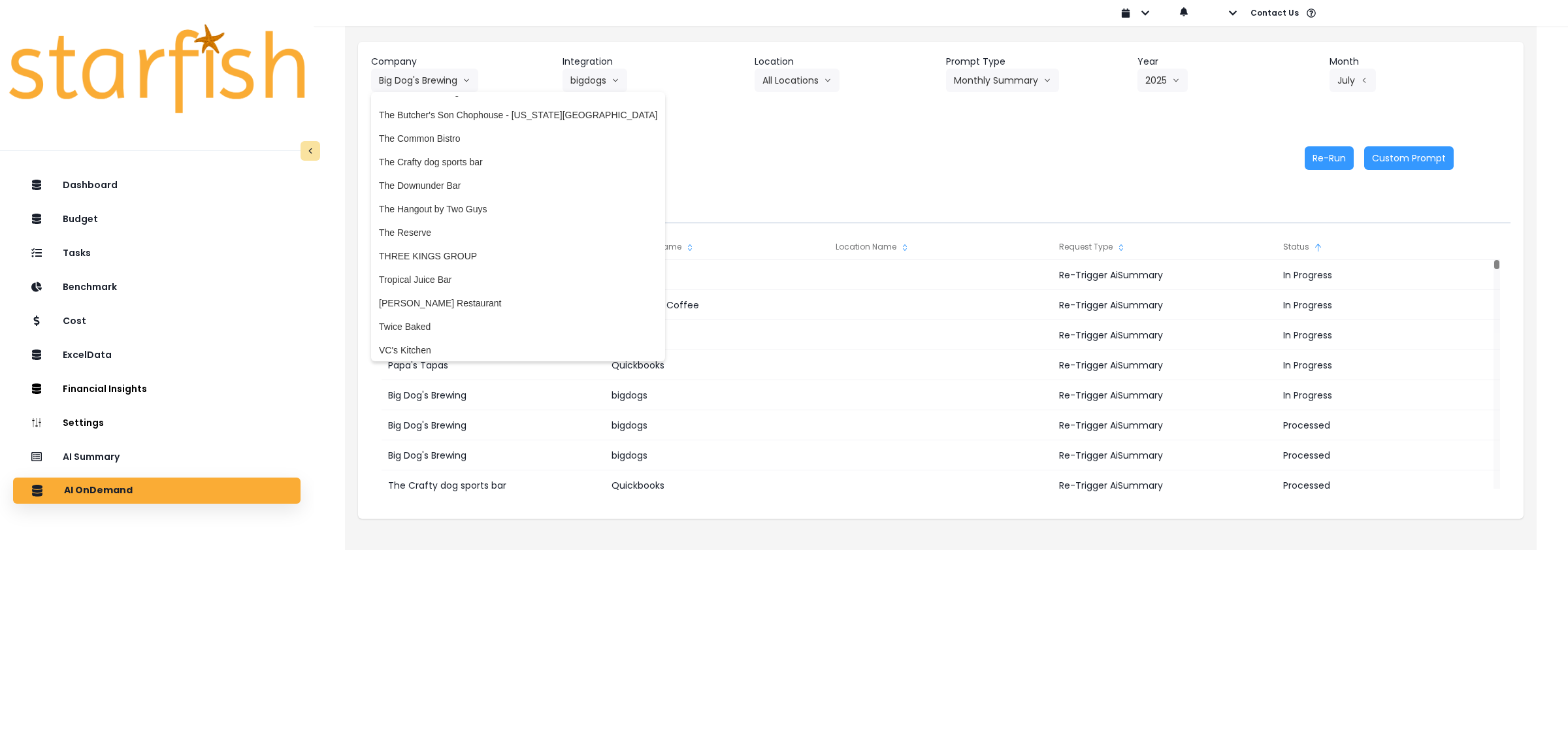
scroll to position [2620, 0]
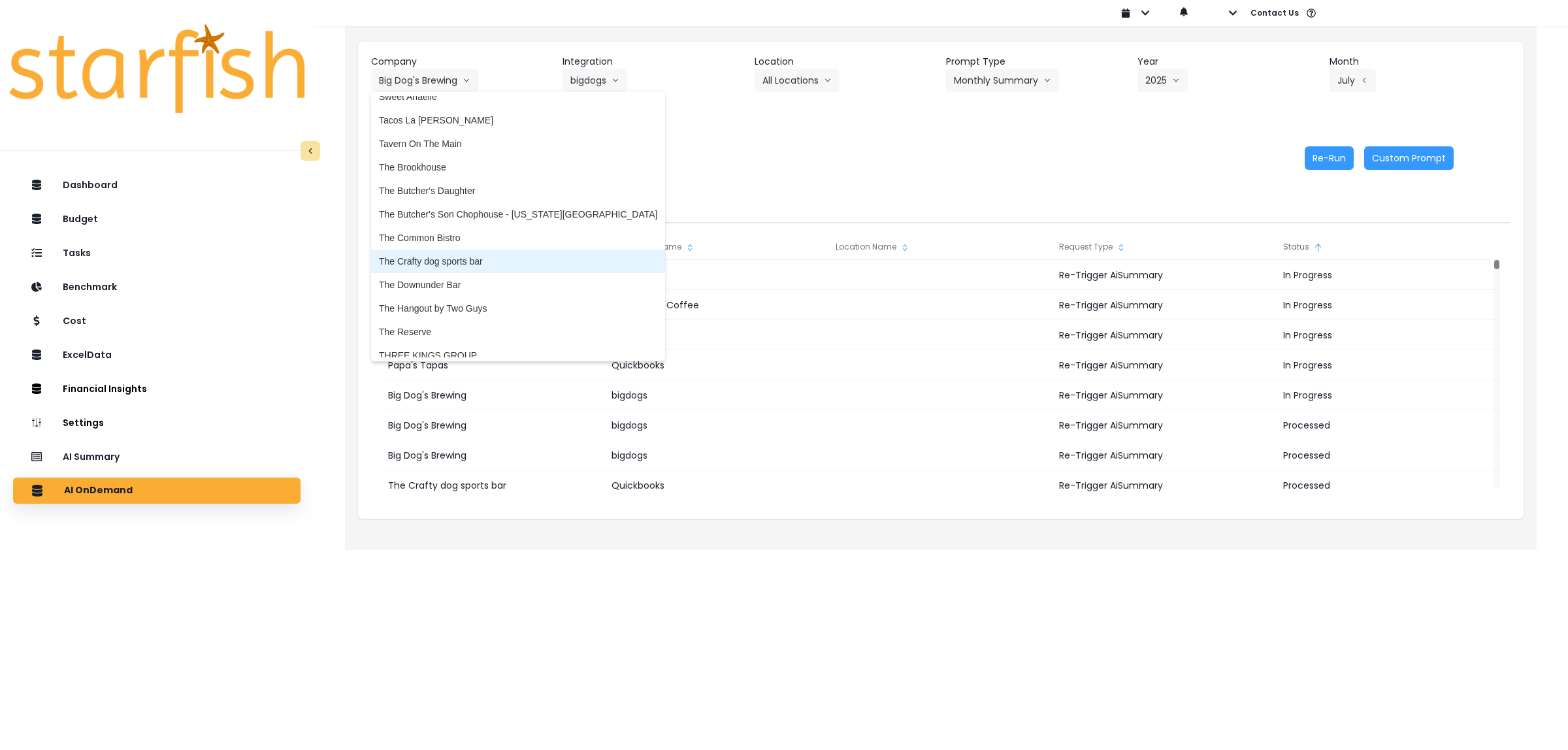
click at [475, 255] on span "The Crafty dog sports bar" at bounding box center [518, 261] width 278 height 13
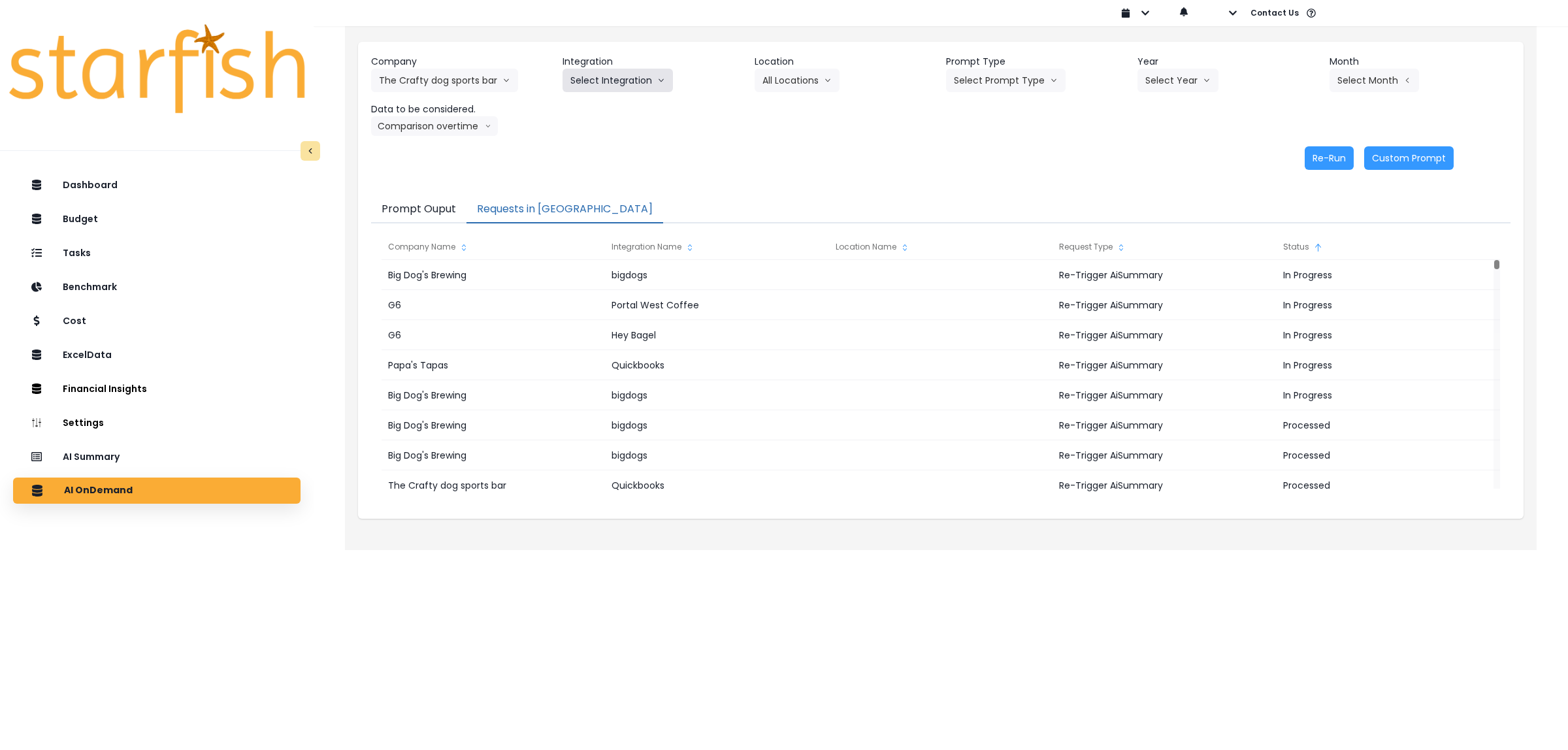
click at [601, 79] on button "Select Integration" at bounding box center [617, 80] width 110 height 23
click at [593, 113] on span "Quickbooks" at bounding box center [594, 108] width 47 height 13
click at [799, 76] on button "Select Location" at bounding box center [804, 80] width 99 height 23
click at [788, 107] on span "All Locations" at bounding box center [788, 108] width 52 height 13
click at [993, 73] on button "Select Prompt Type" at bounding box center [1006, 80] width 120 height 23
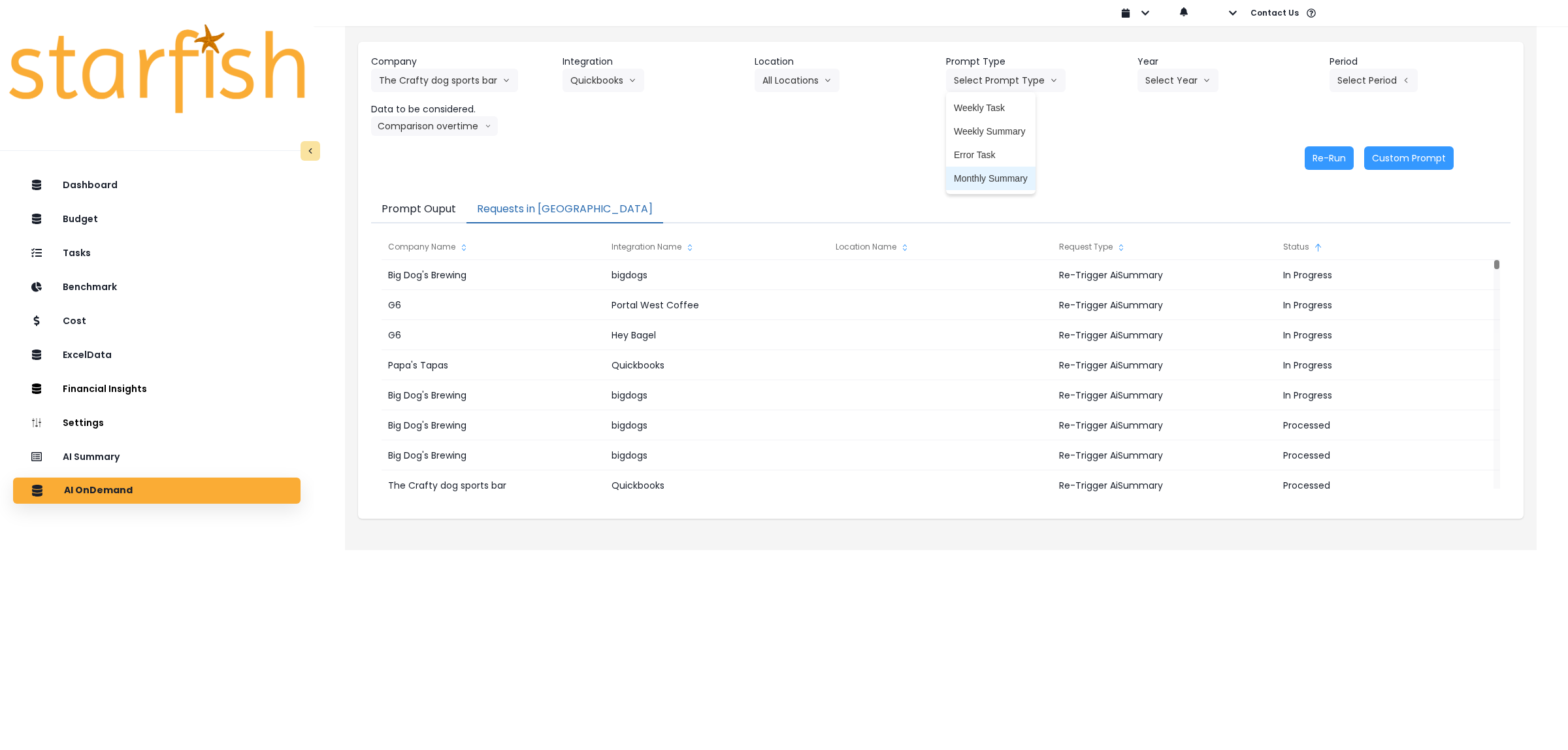
click at [985, 178] on span "Monthly Summary" at bounding box center [991, 178] width 74 height 13
click at [1160, 83] on button "Select Year" at bounding box center [1178, 80] width 81 height 23
click at [1160, 158] on span "2025" at bounding box center [1155, 155] width 20 height 13
click at [1371, 87] on button "Select Period" at bounding box center [1374, 80] width 88 height 23
click at [1306, 247] on span "P8" at bounding box center [1314, 249] width 16 height 13
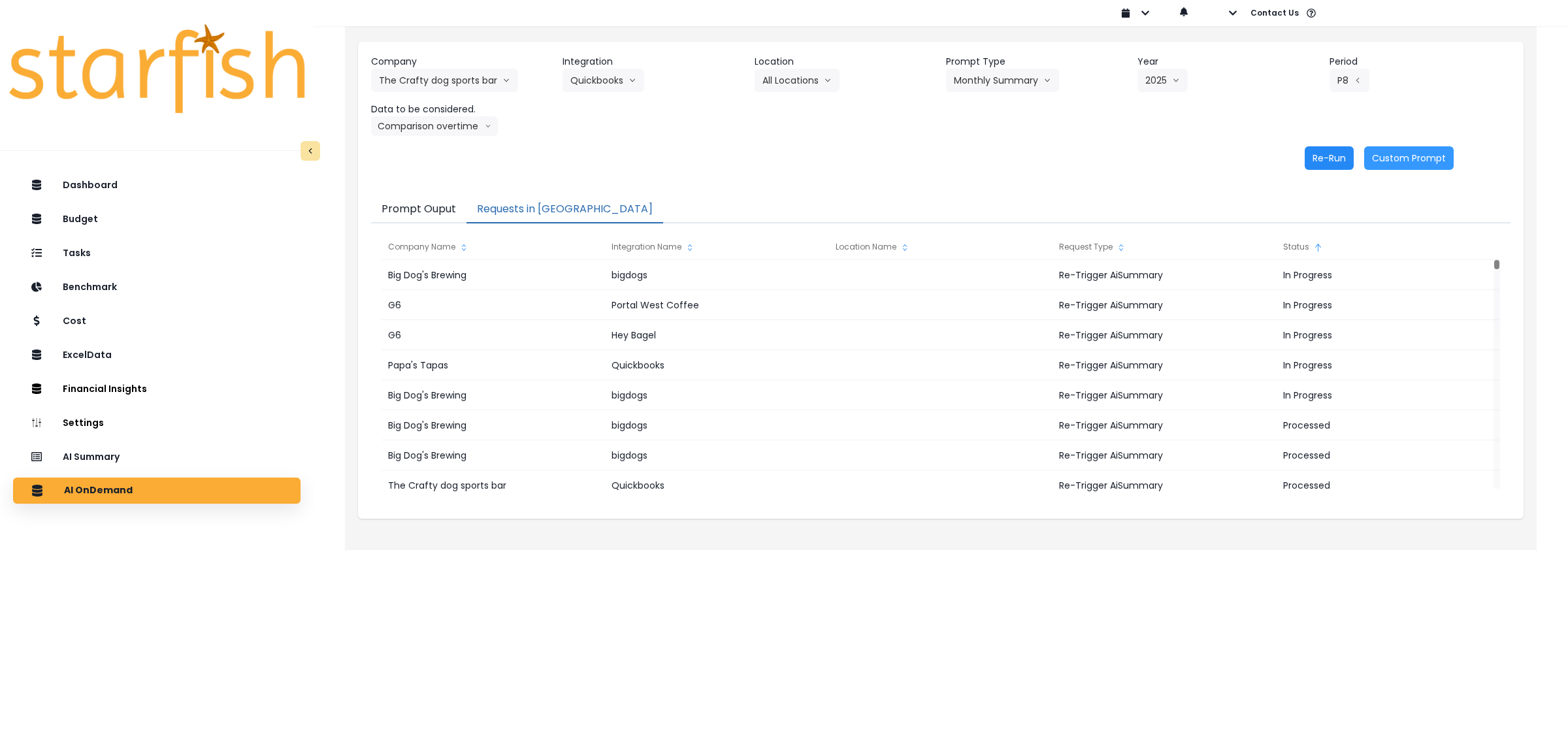
click at [1322, 157] on button "Re-Run" at bounding box center [1329, 158] width 49 height 23
